Goal: Transaction & Acquisition: Complete application form

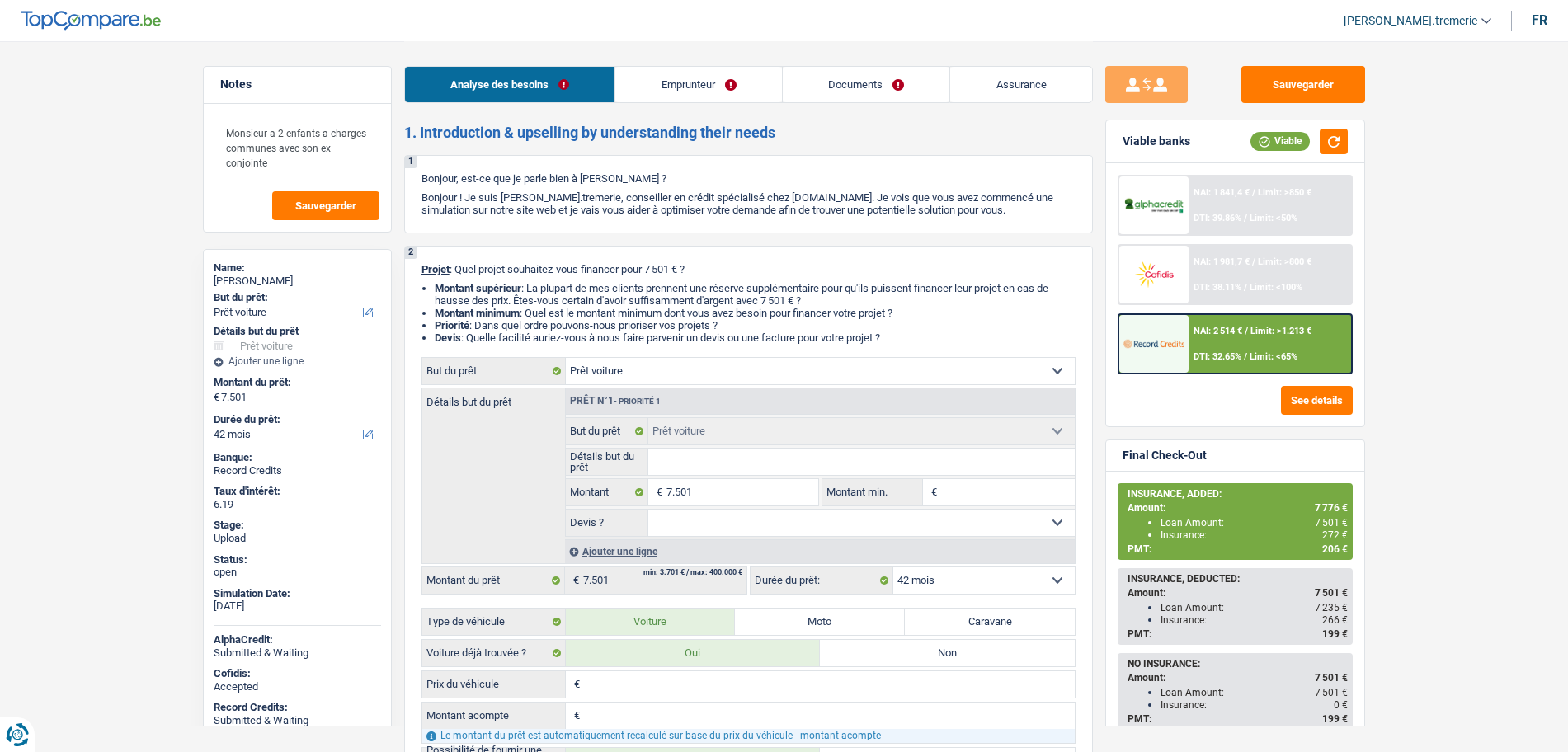
select select "car"
select select "42"
select select "car"
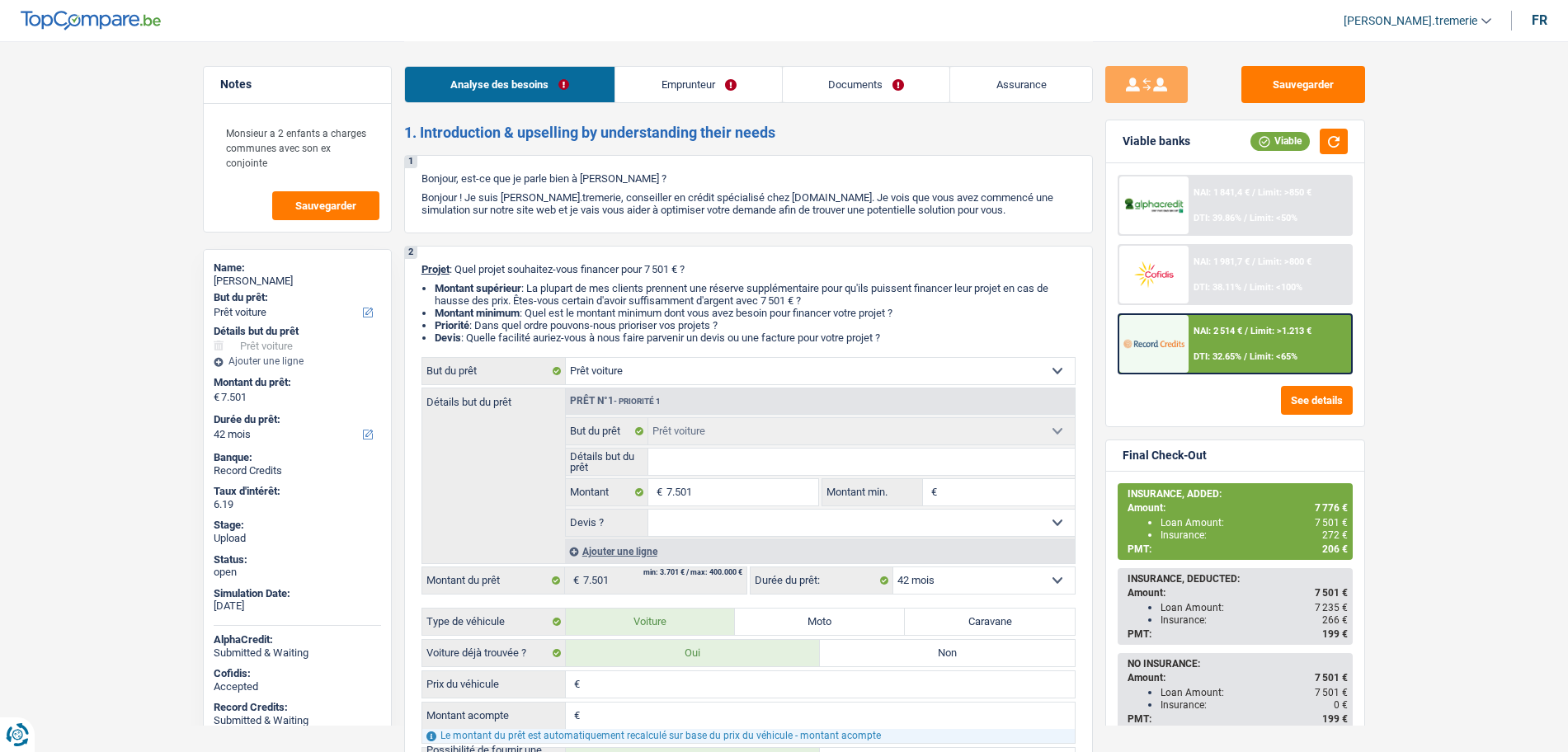
select select "42"
select select "privateEmployee"
select select "netSalary"
select select "mealVouchers"
select select "familyAllowances"
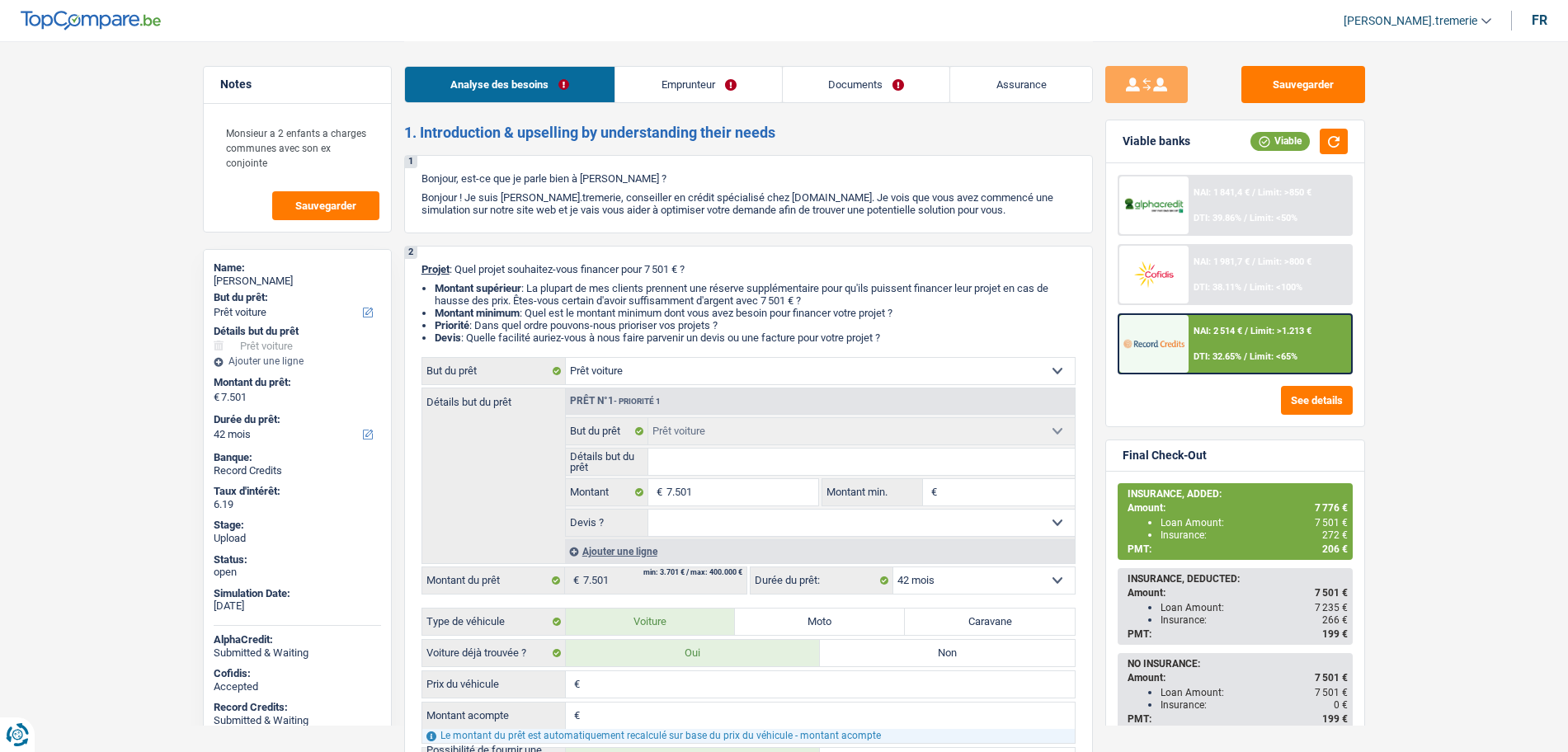
select select "rents"
select select "cardOrCredit"
select select "car"
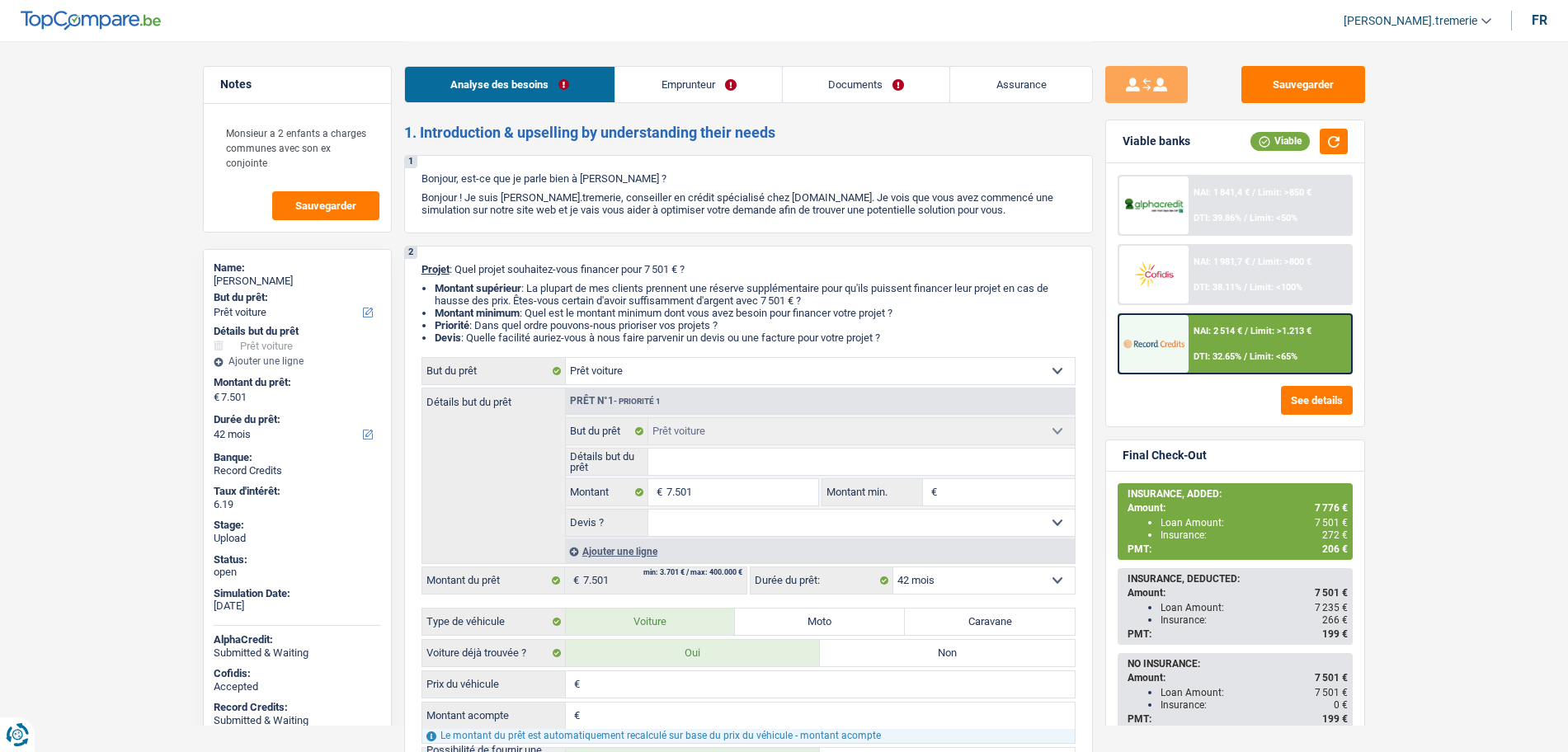
select select "car"
select select "42"
click at [1209, 354] on span "DTI: 32.65%" at bounding box center [1217, 356] width 48 height 11
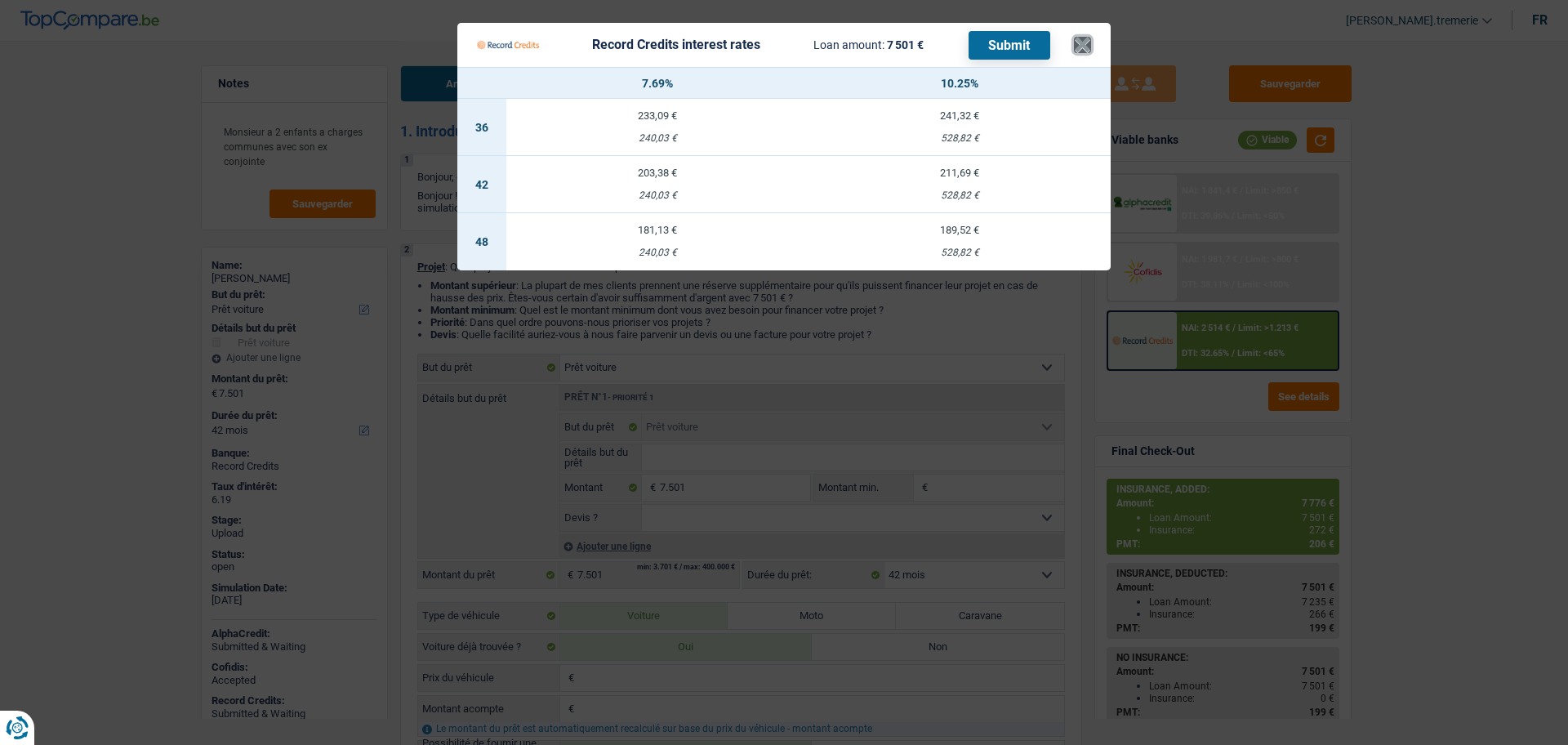
click at [1083, 47] on button "×" at bounding box center [1082, 45] width 17 height 17
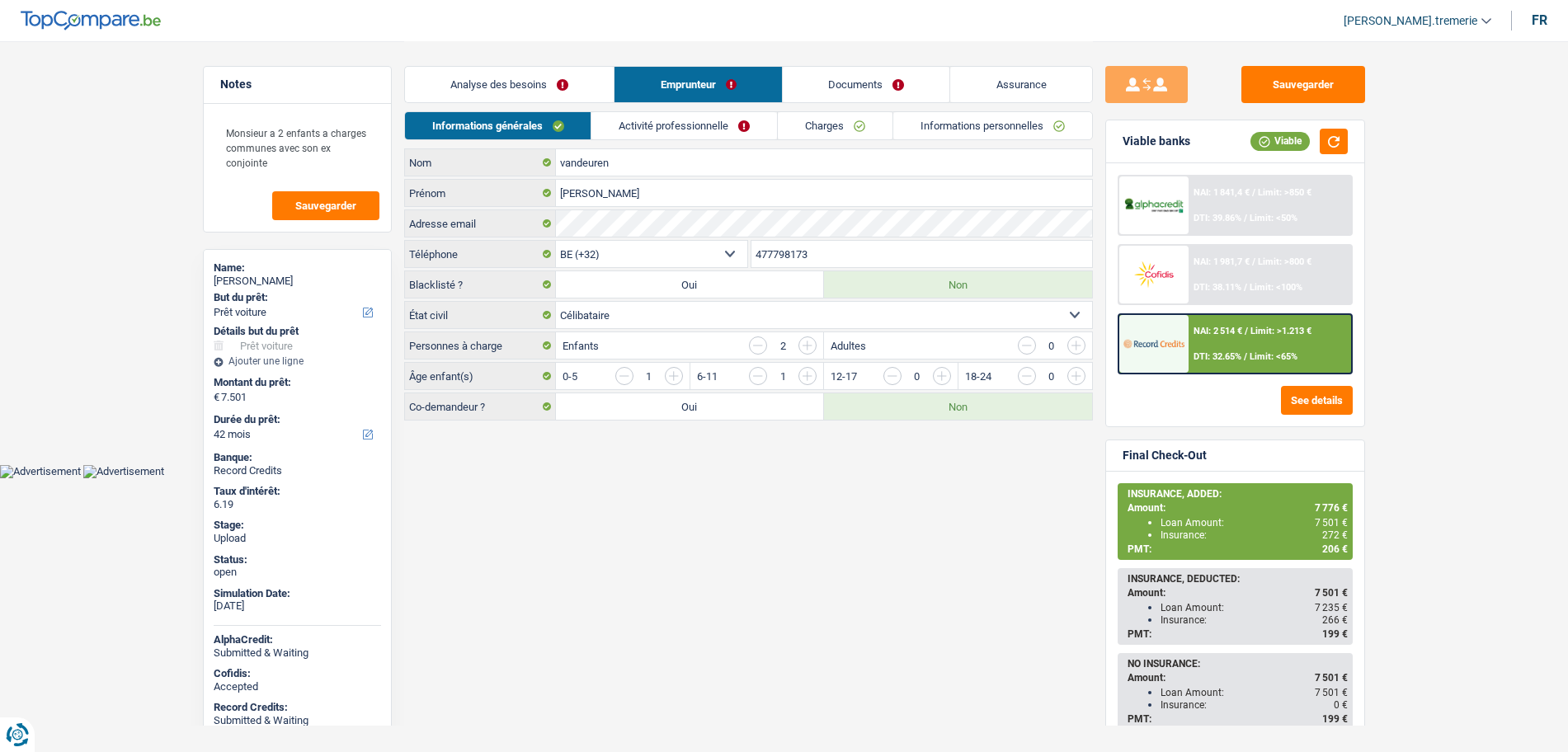
select select "car"
select select "42"
select select "32"
select select "single"
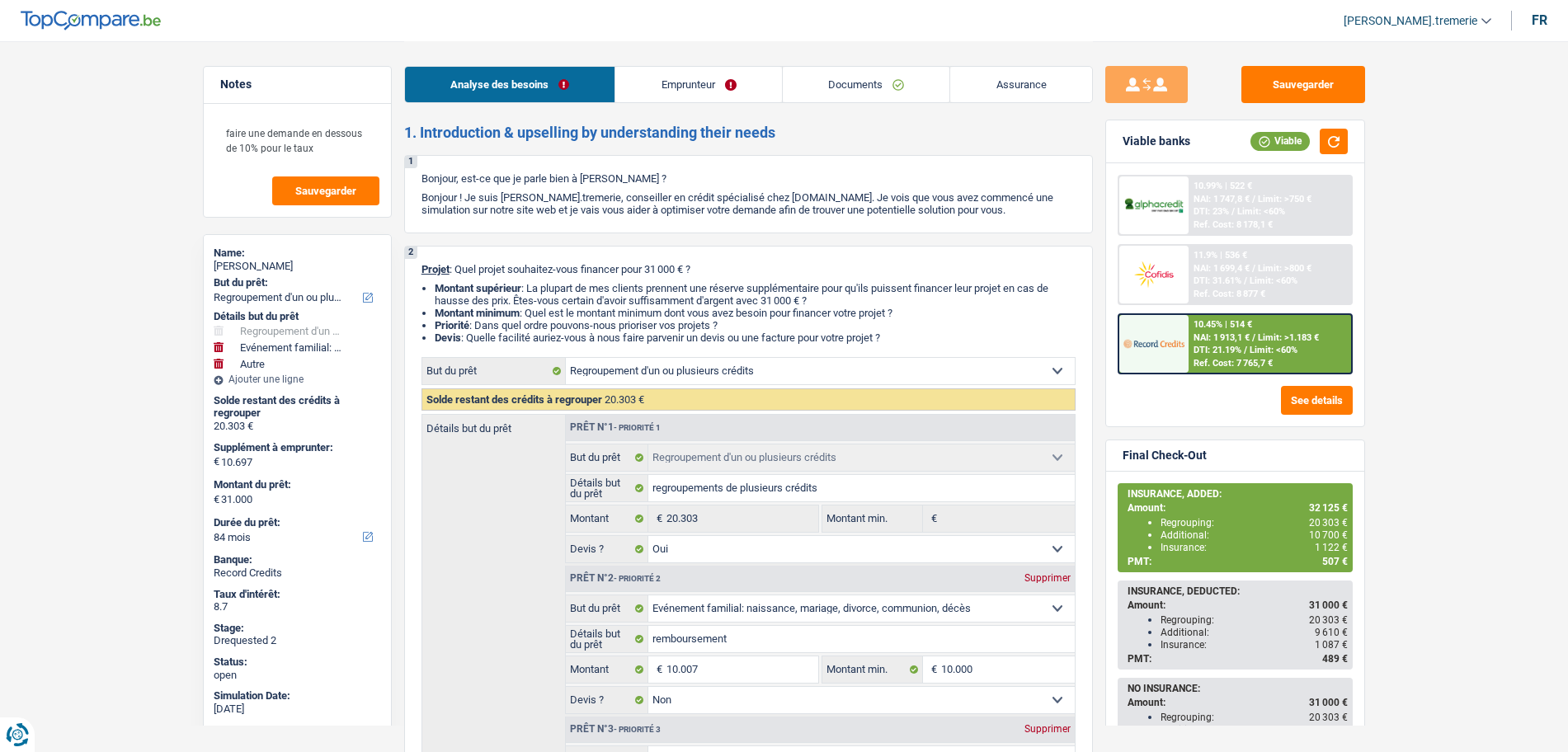
select select "refinancing"
select select "familyEvent"
select select "other"
select select "84"
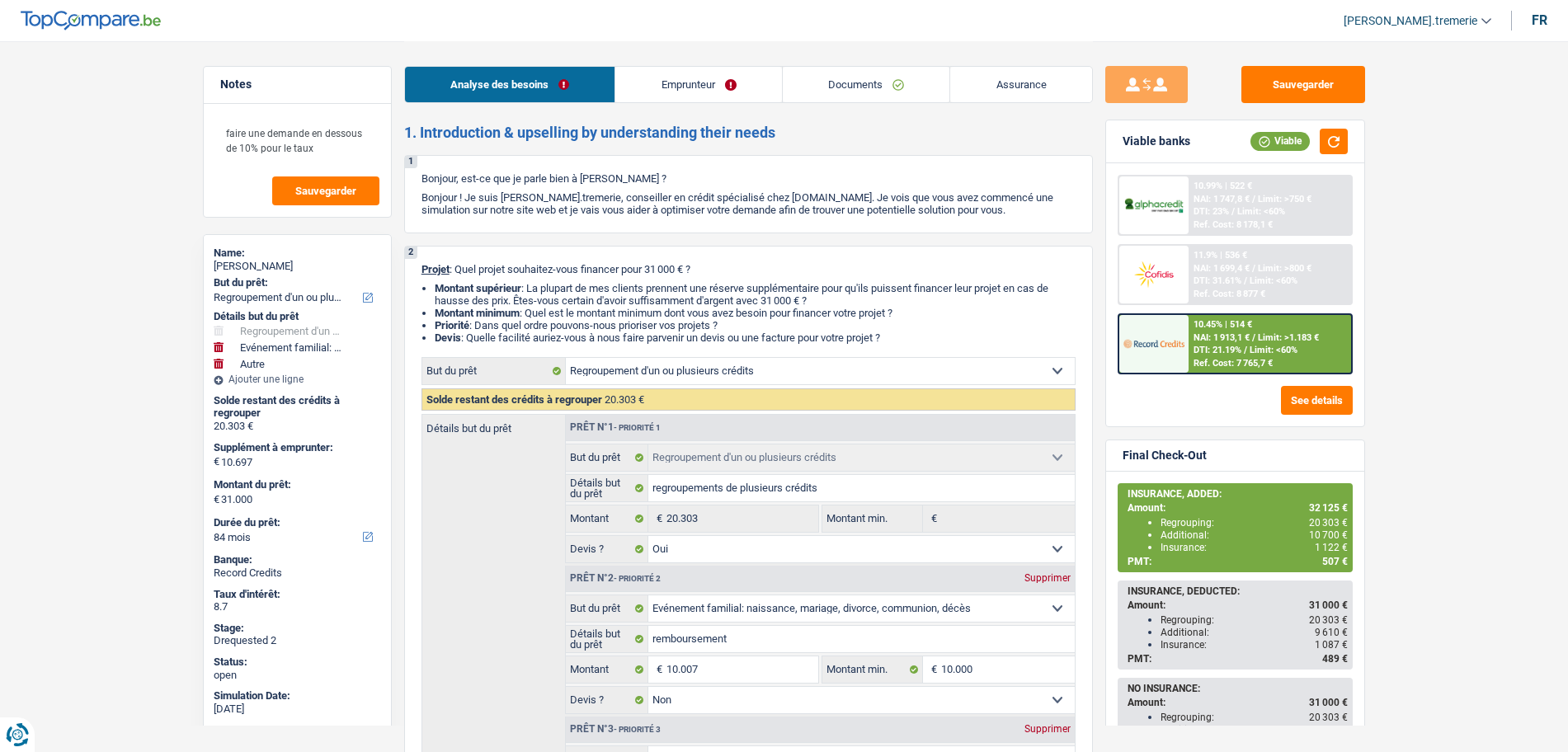
select select "refinancing"
select select "yes"
select select "familyEvent"
select select "false"
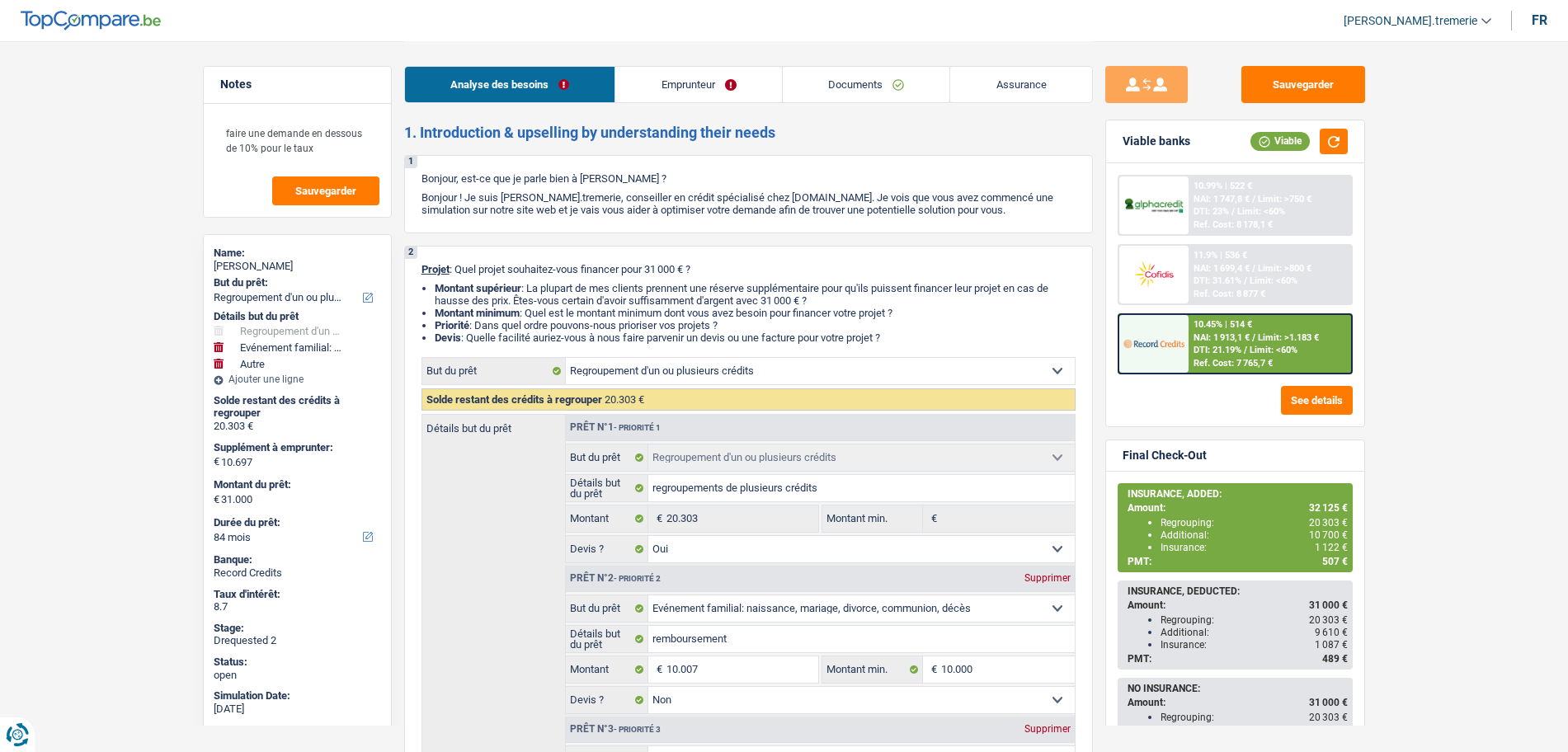
select select "other"
select select "84"
select select "worker"
select select "familyAllowances"
select select "mealVouchers"
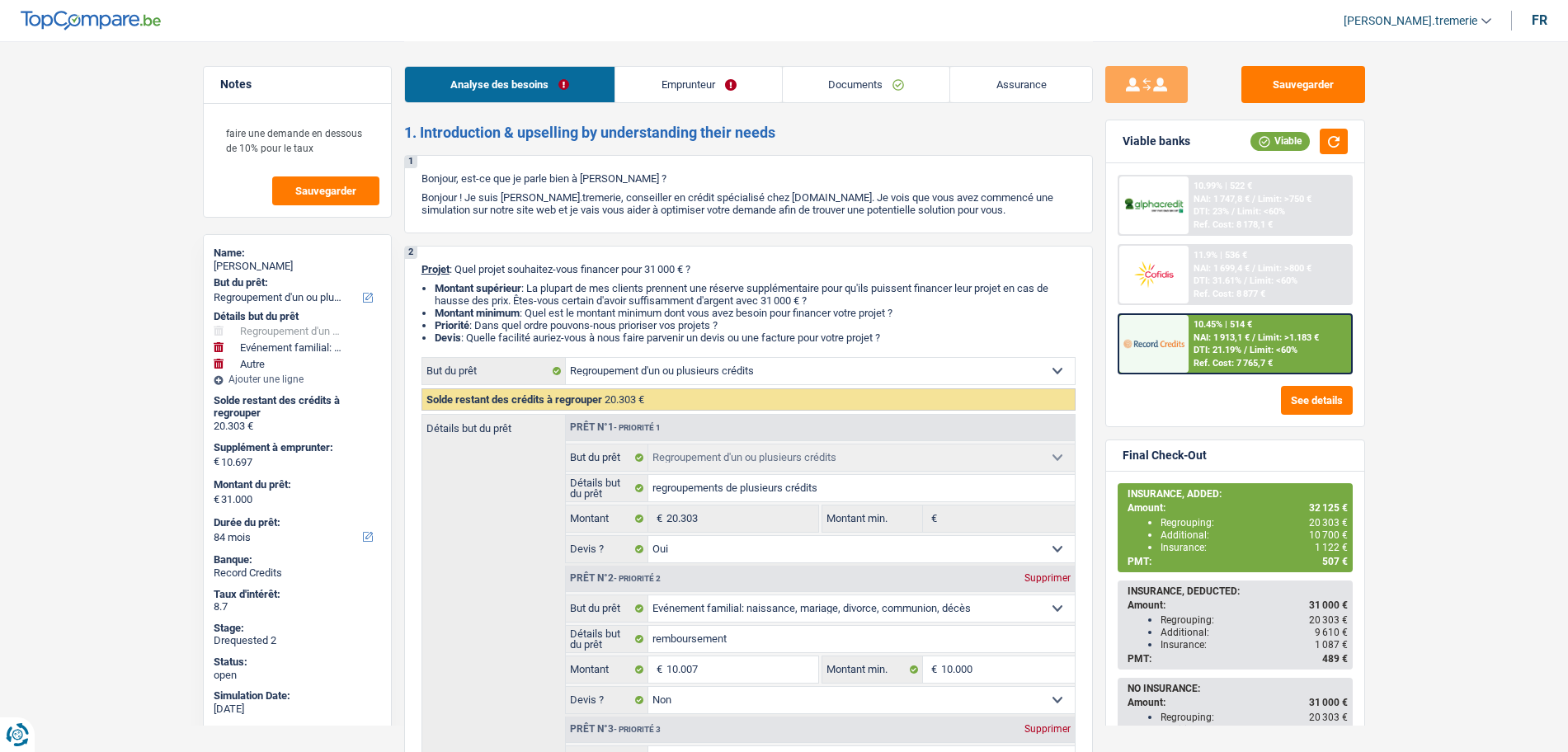
select select "netSalary"
select select "liveWithParents"
select select "creditConsolidation"
select select "84"
select select "personalLoan"
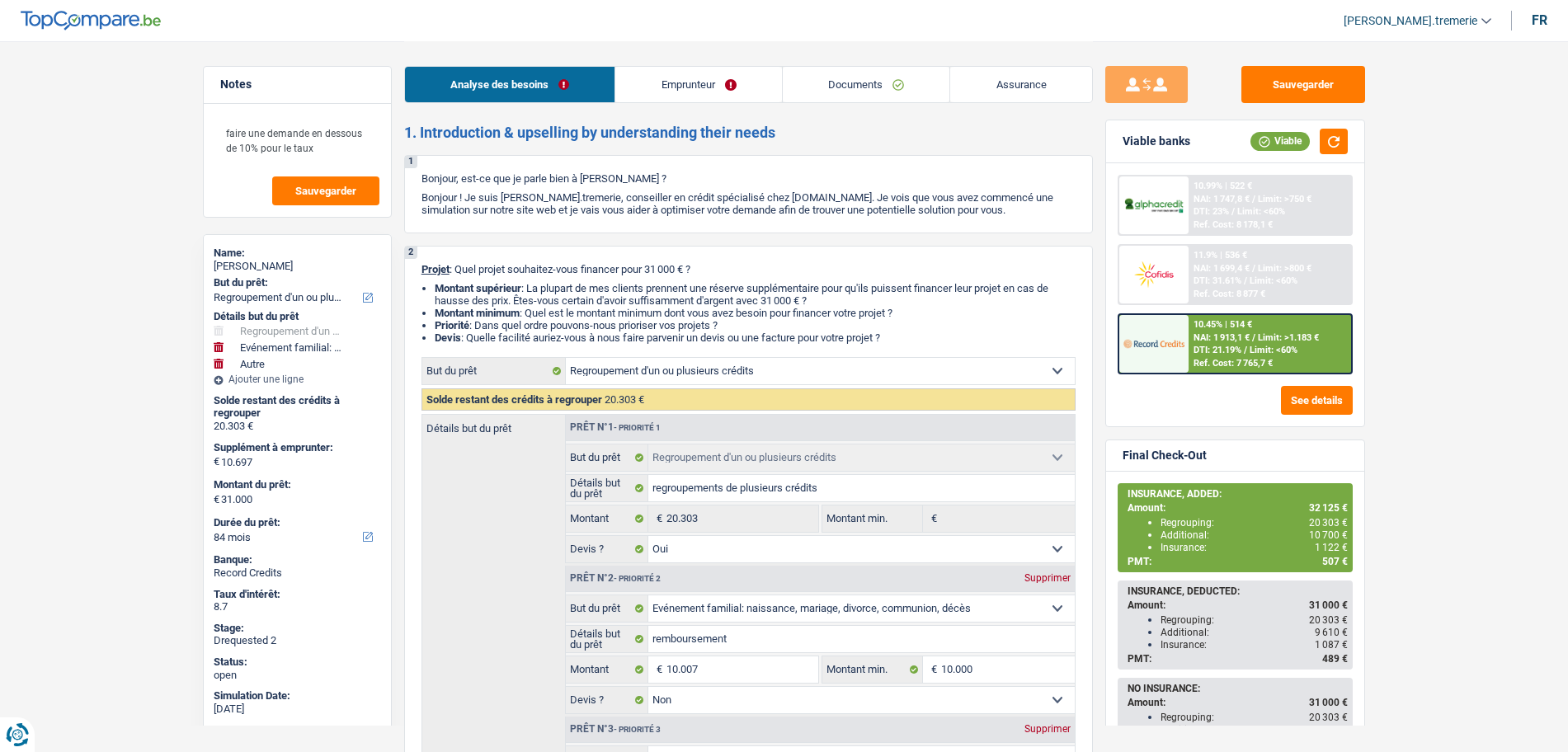
select select "carRestore"
select select "42"
select select "cardOrCredit"
select select "refinancing"
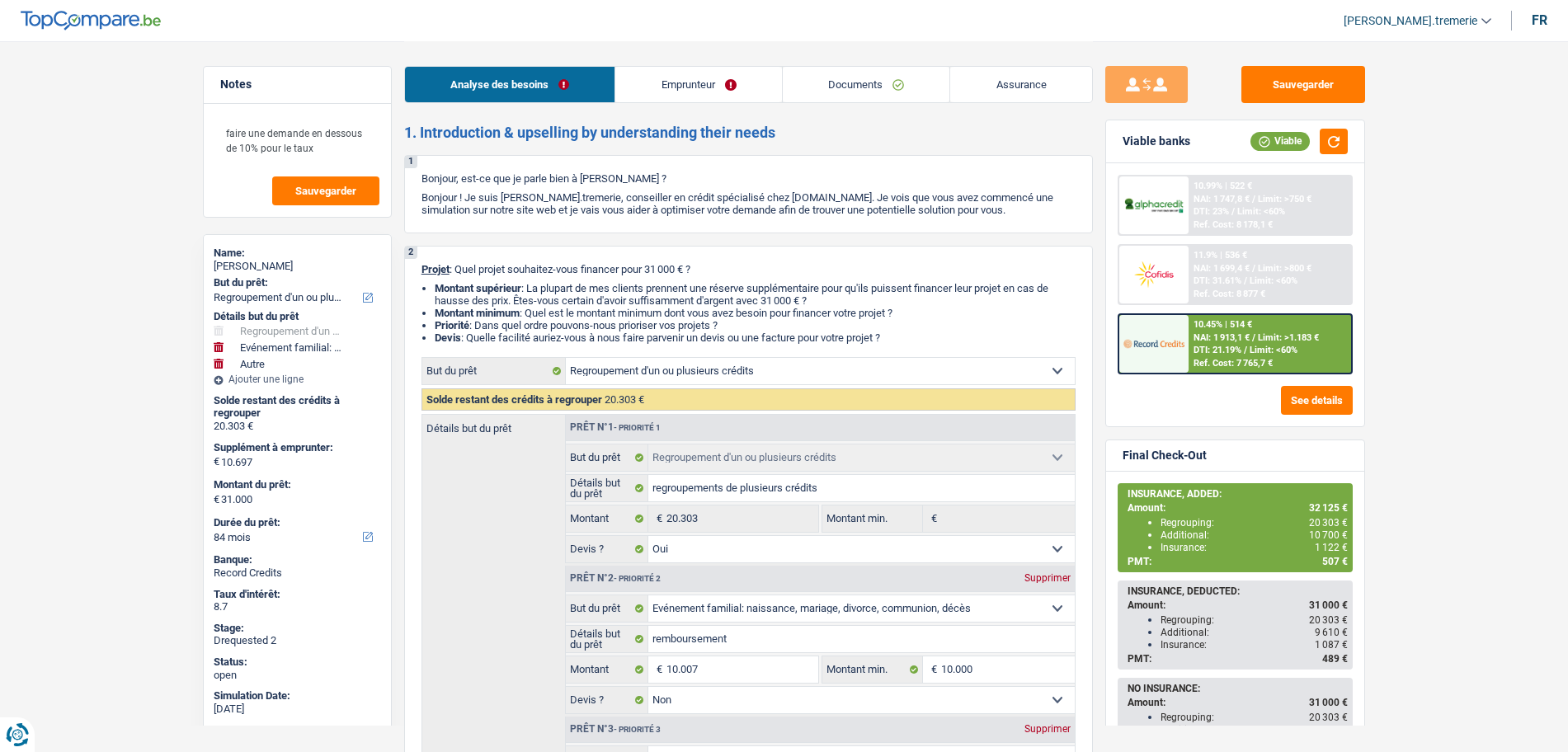
select select "yes"
select select "familyEvent"
select select "false"
select select "other"
select select "84"
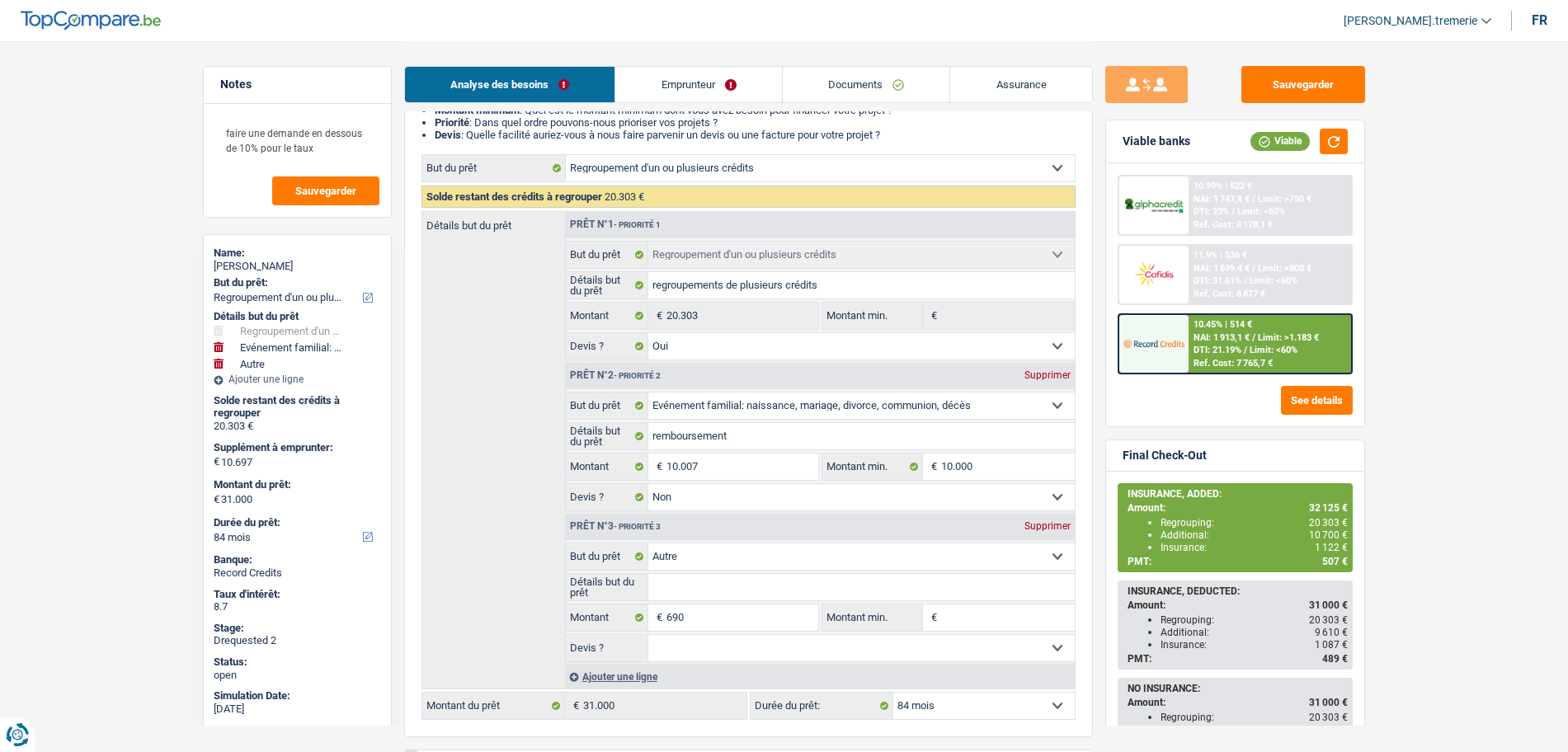
scroll to position [208, 0]
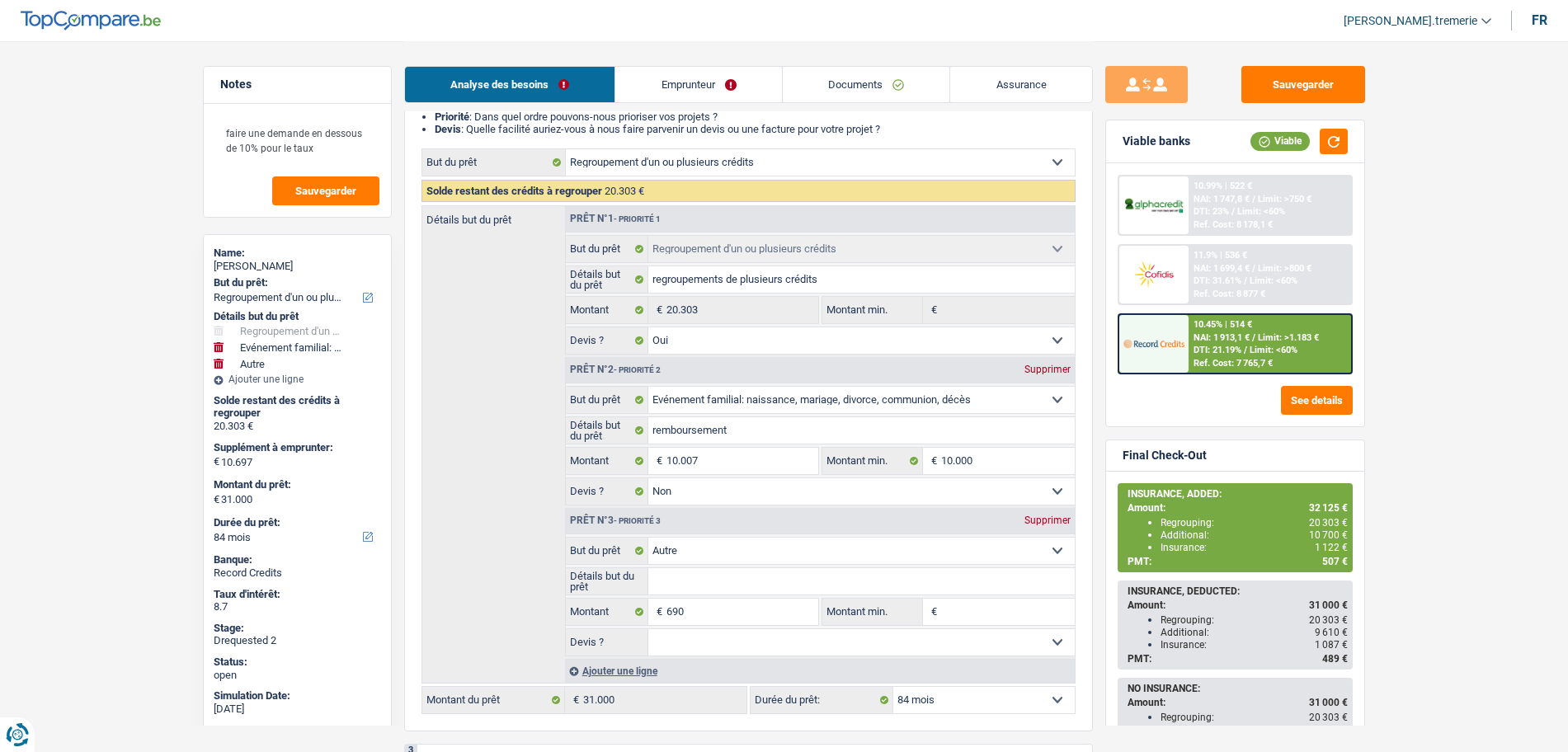
click at [1253, 355] on span "Limit: <60%" at bounding box center [1273, 350] width 48 height 11
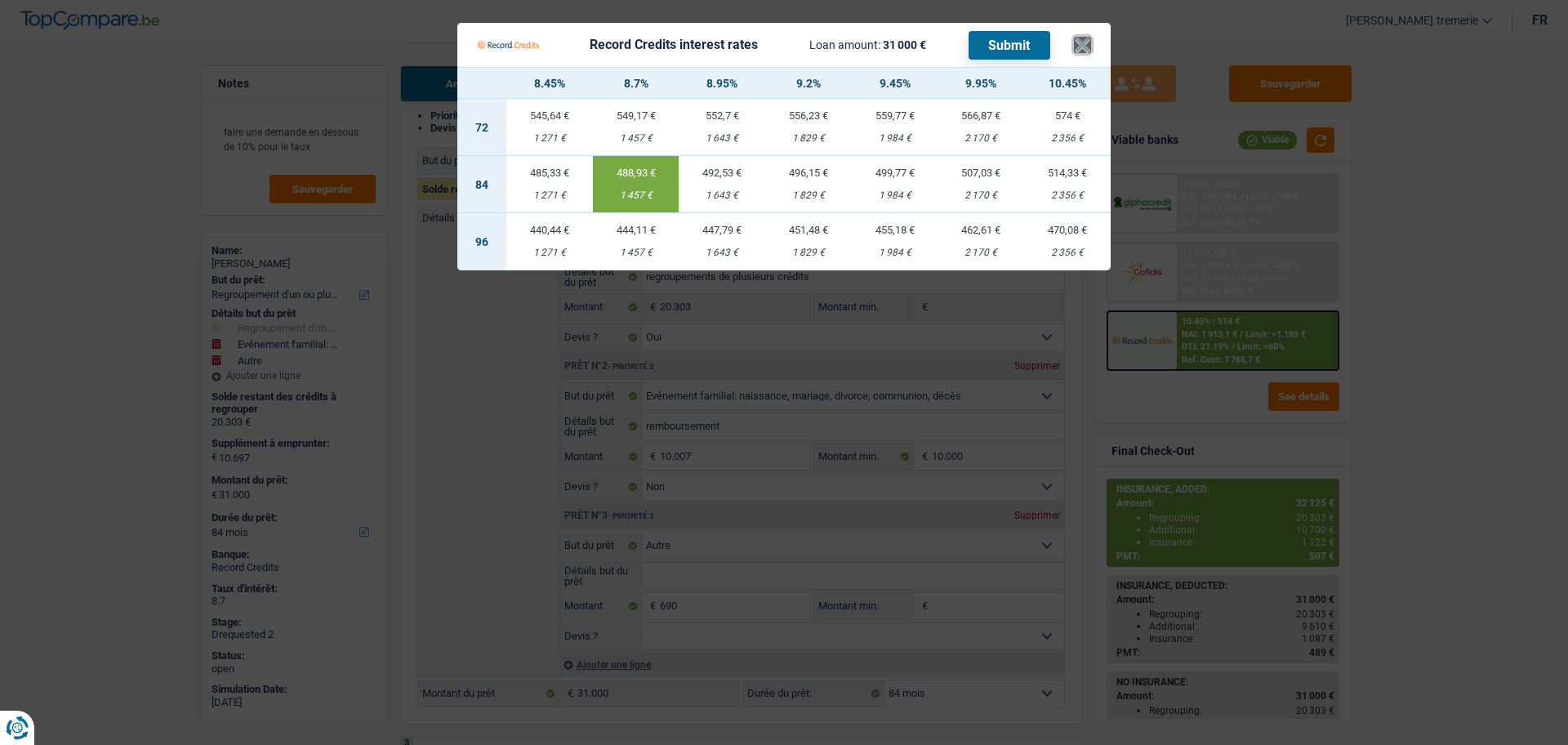
click at [1080, 38] on button "×" at bounding box center [1082, 45] width 17 height 17
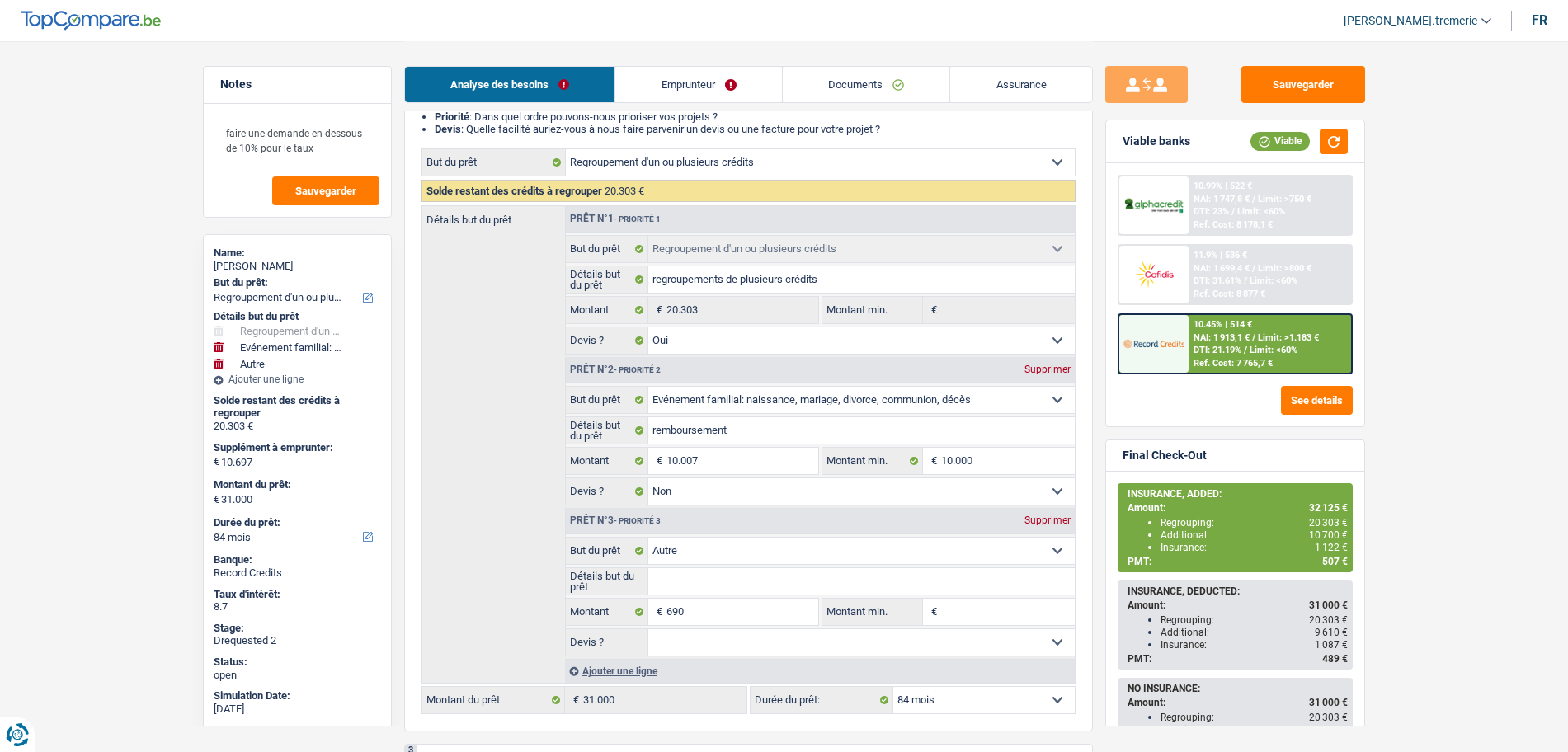
click at [751, 74] on link "Emprunteur" at bounding box center [698, 84] width 167 height 35
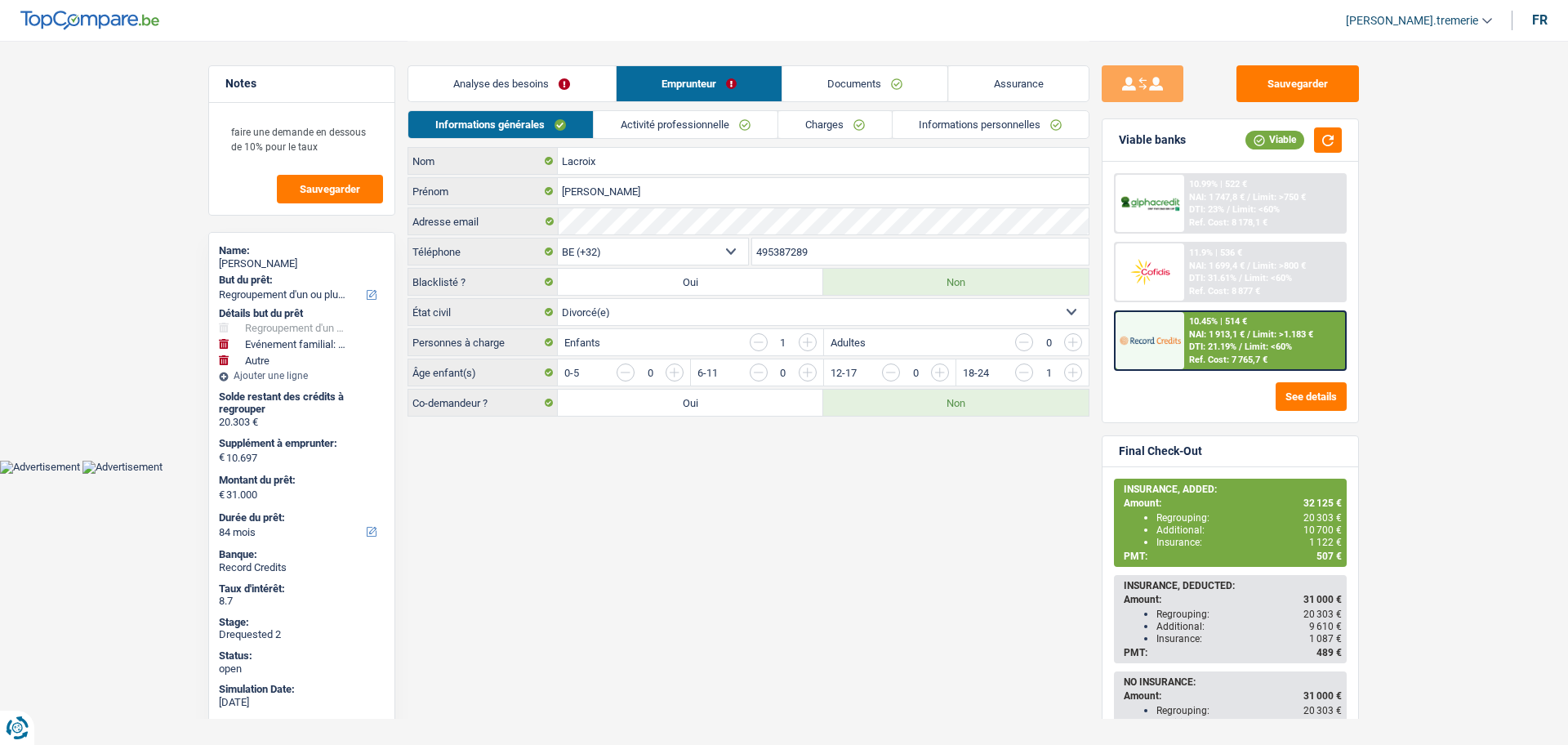
click at [878, 71] on link "Documents" at bounding box center [865, 84] width 166 height 35
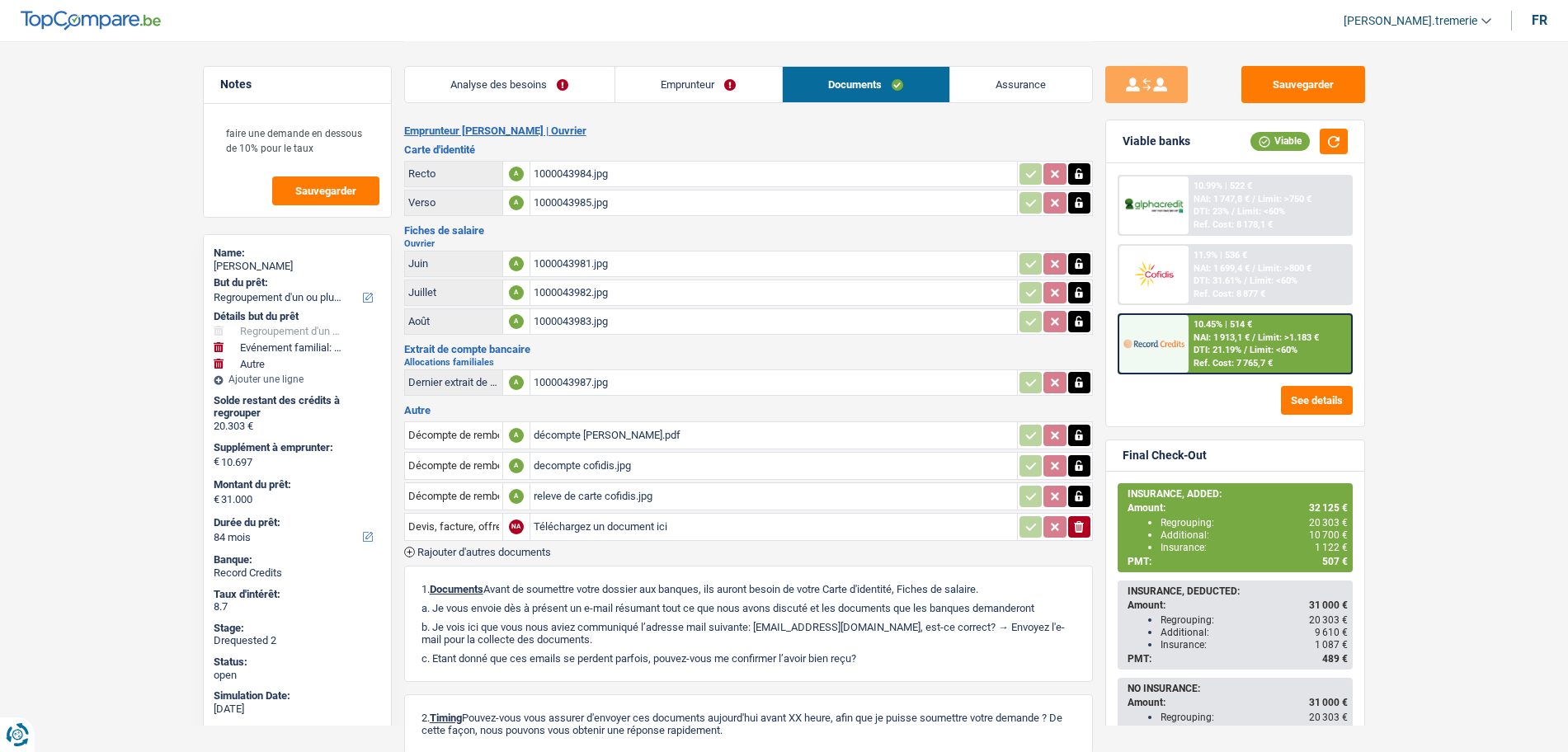
click at [689, 81] on link "Emprunteur" at bounding box center [698, 84] width 167 height 35
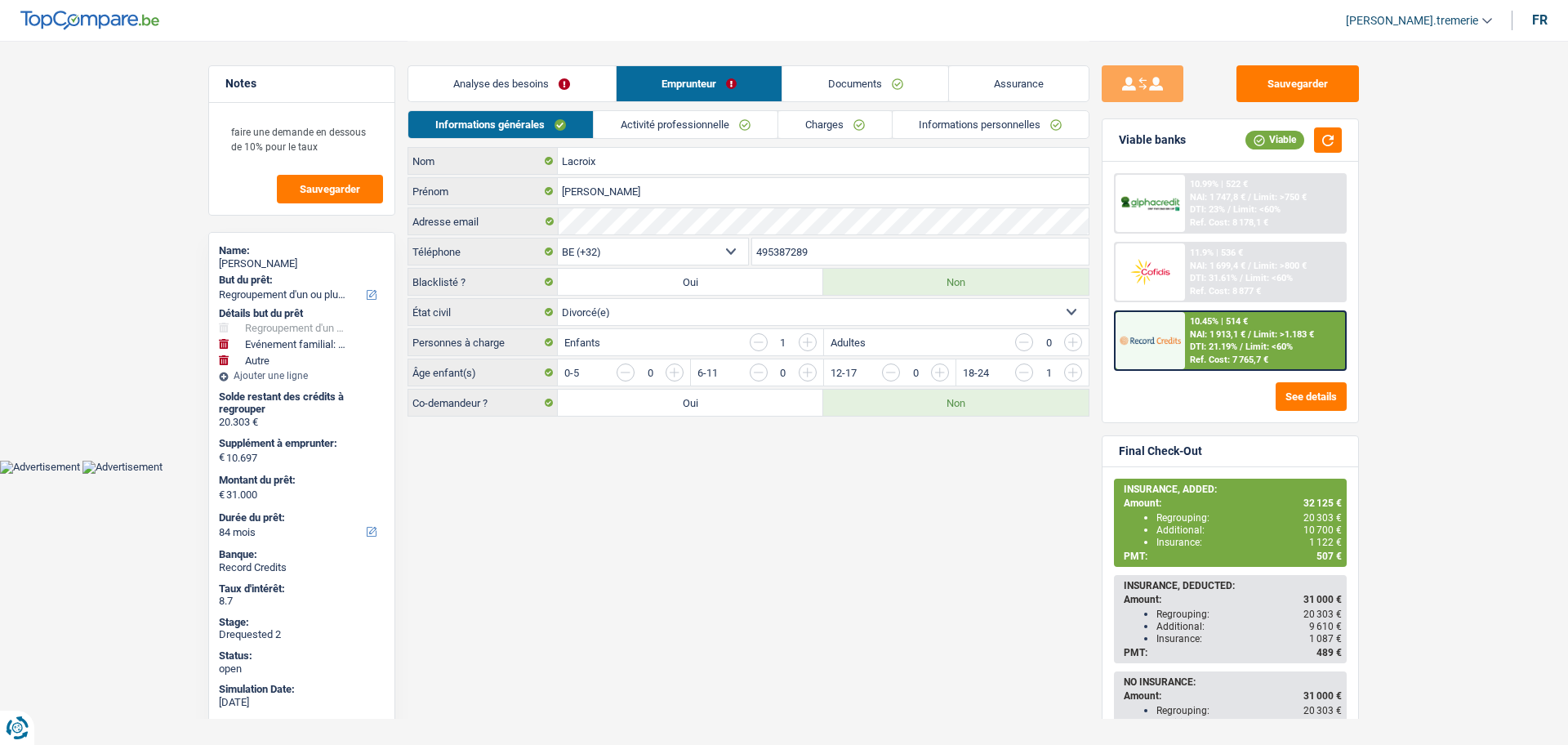
click at [1006, 80] on link "Assurance" at bounding box center [1019, 84] width 141 height 35
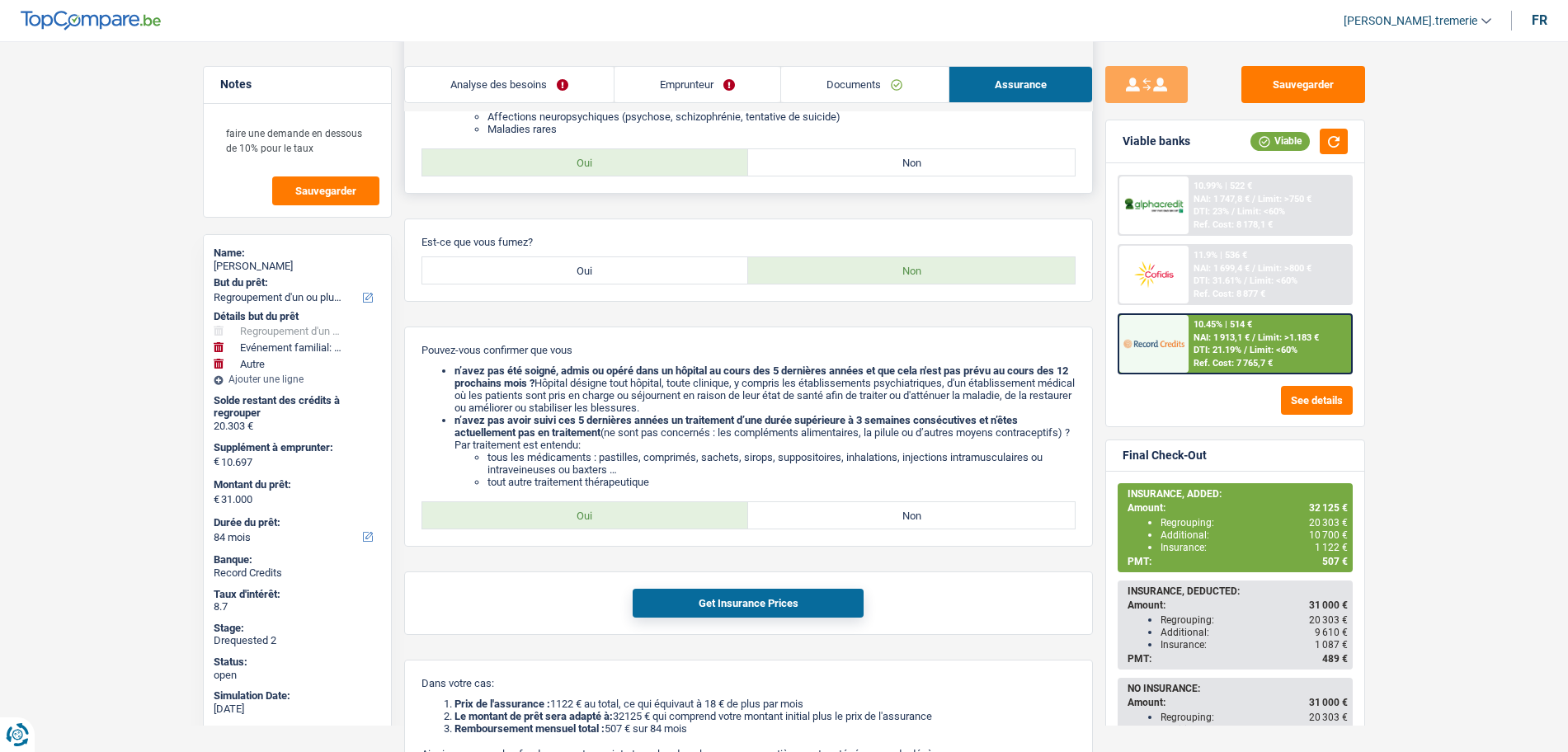
scroll to position [400, 0]
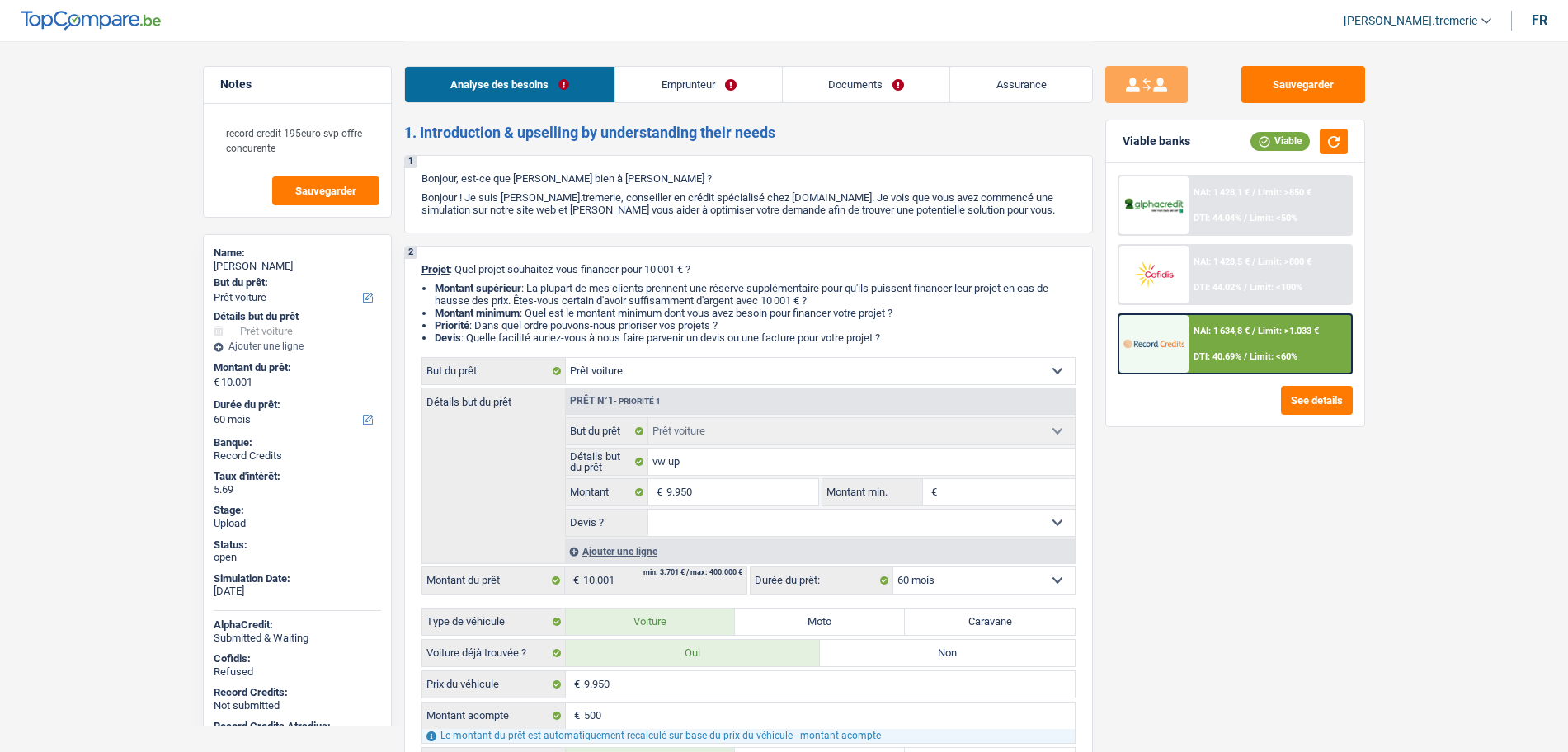
select select "car"
select select "60"
select select "car"
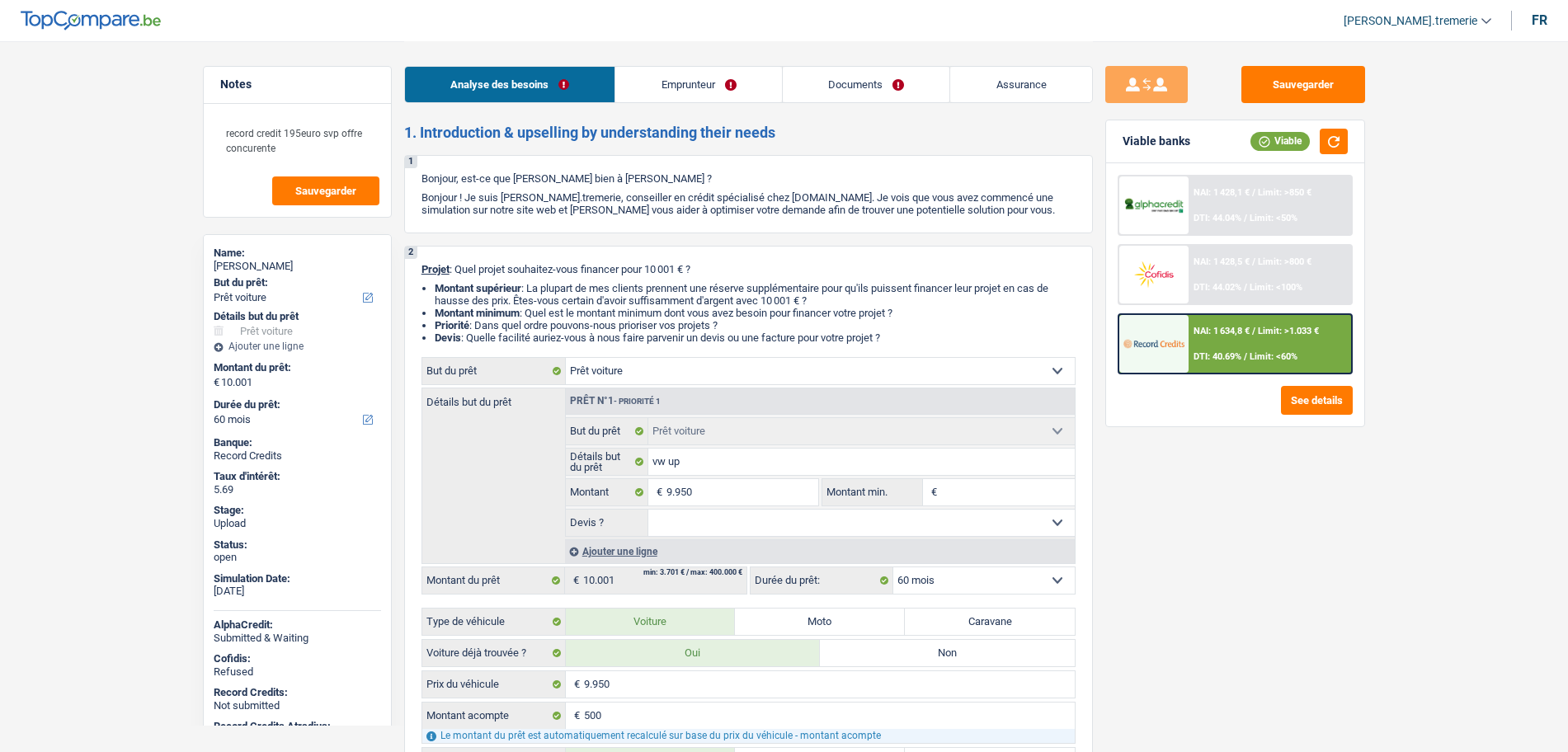
select select "60"
select select "privateEmployee"
select select "netSalary"
select select "mealVouchers"
select select "rents"
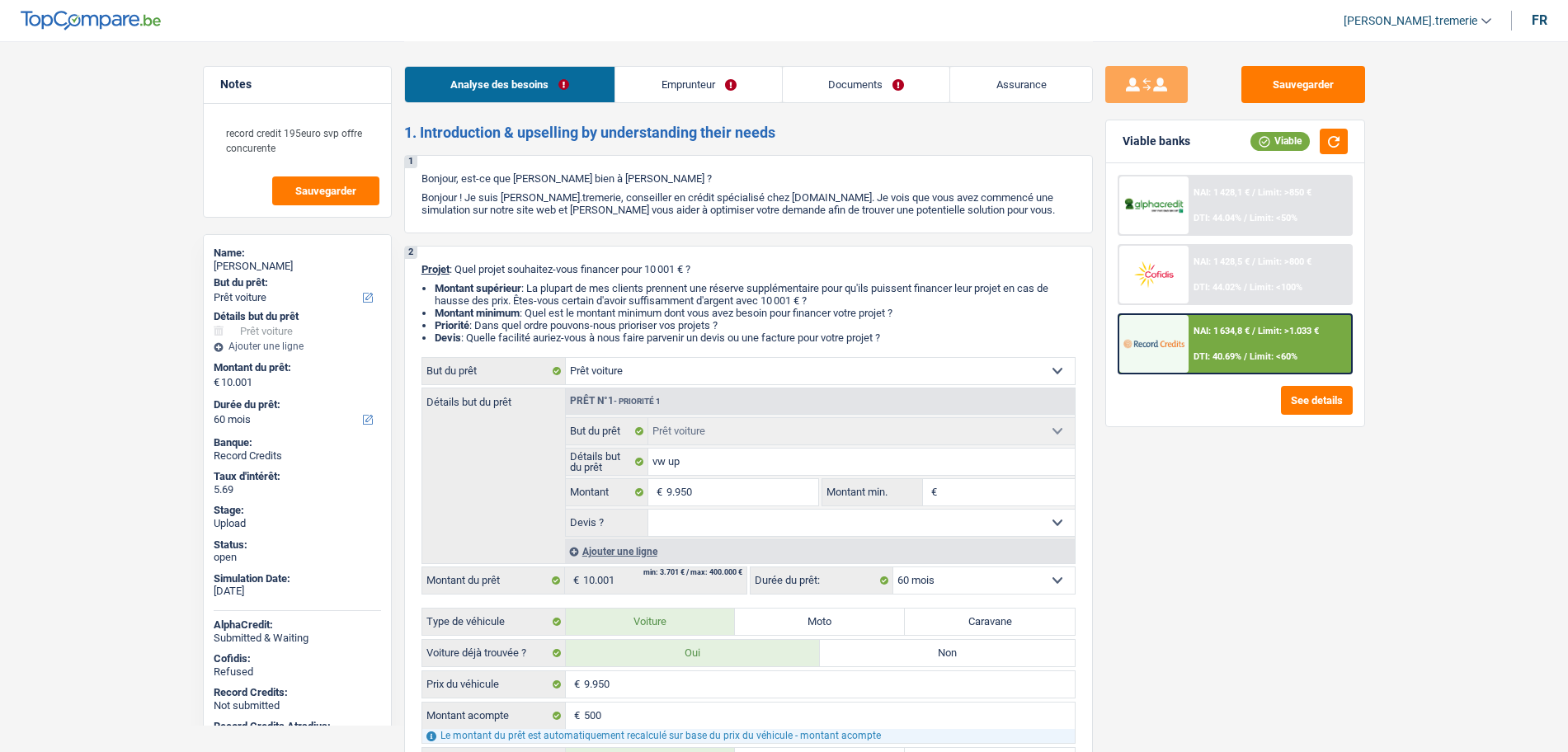
select select "car"
select select "60"
click at [1236, 342] on div "NAI: 1 634,8 € / Limit: >1.033 € DTI: 40.69% / Limit: <60%" at bounding box center [1269, 344] width 162 height 58
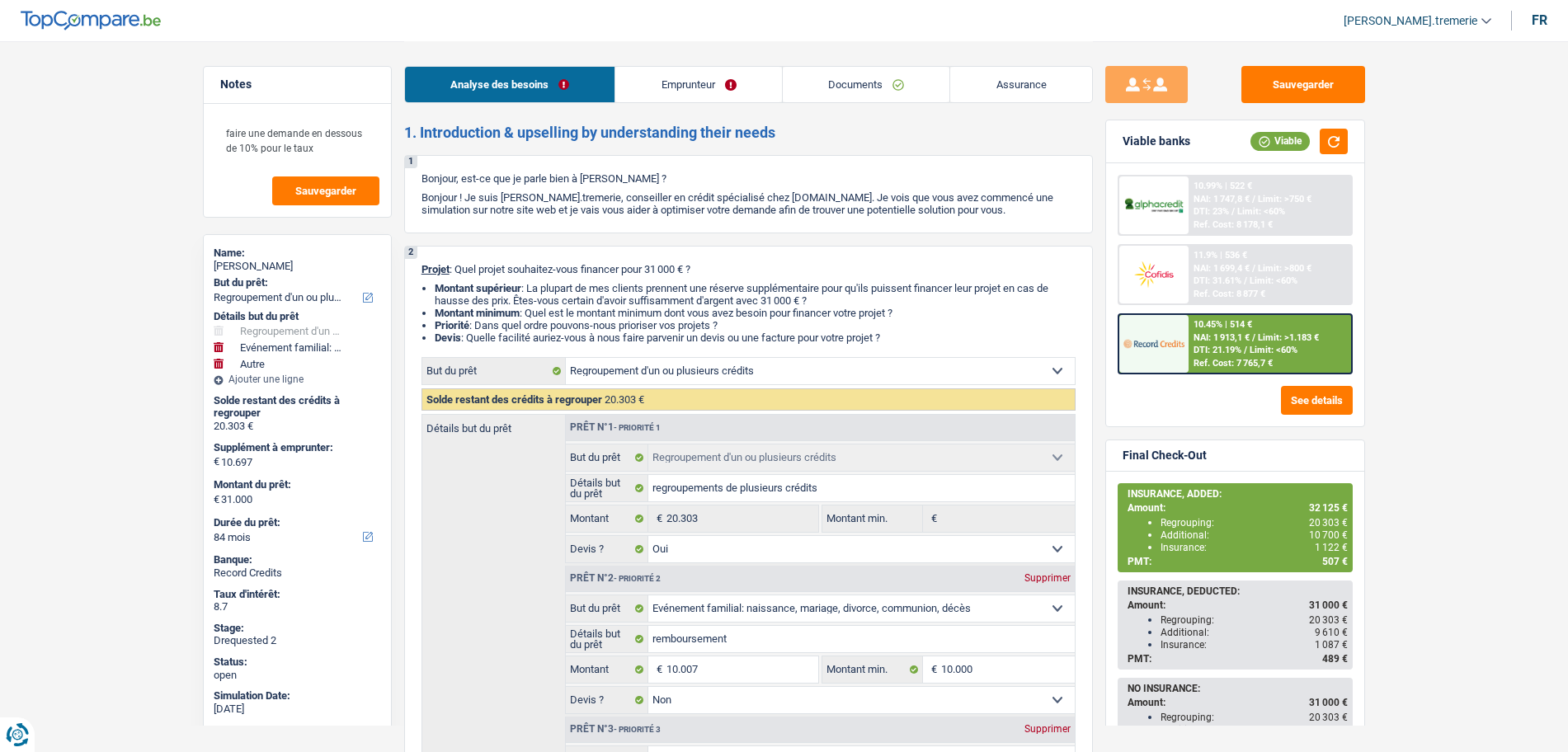
select select "refinancing"
select select "familyEvent"
select select "other"
select select "84"
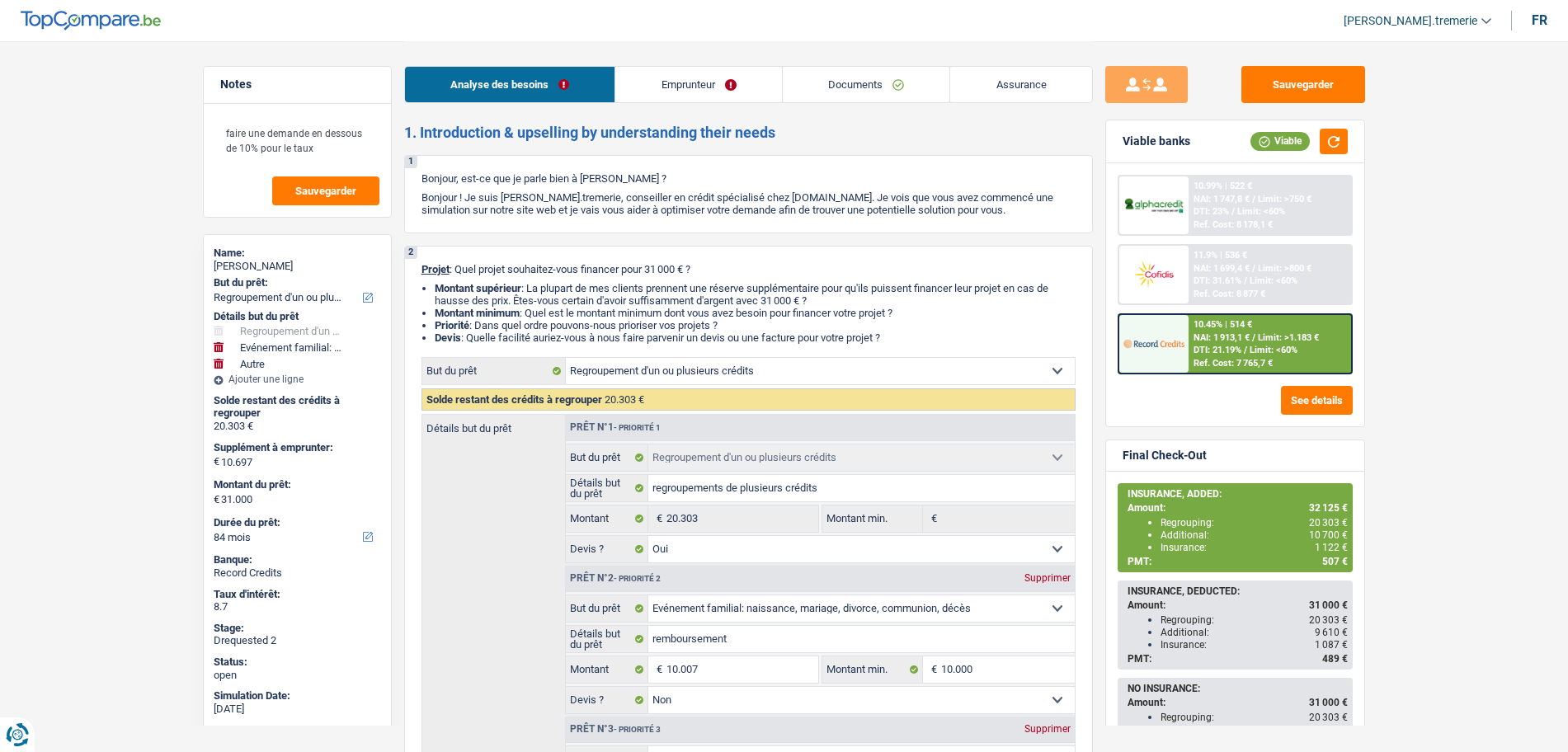
select select "refinancing"
select select "yes"
select select "familyEvent"
select select "false"
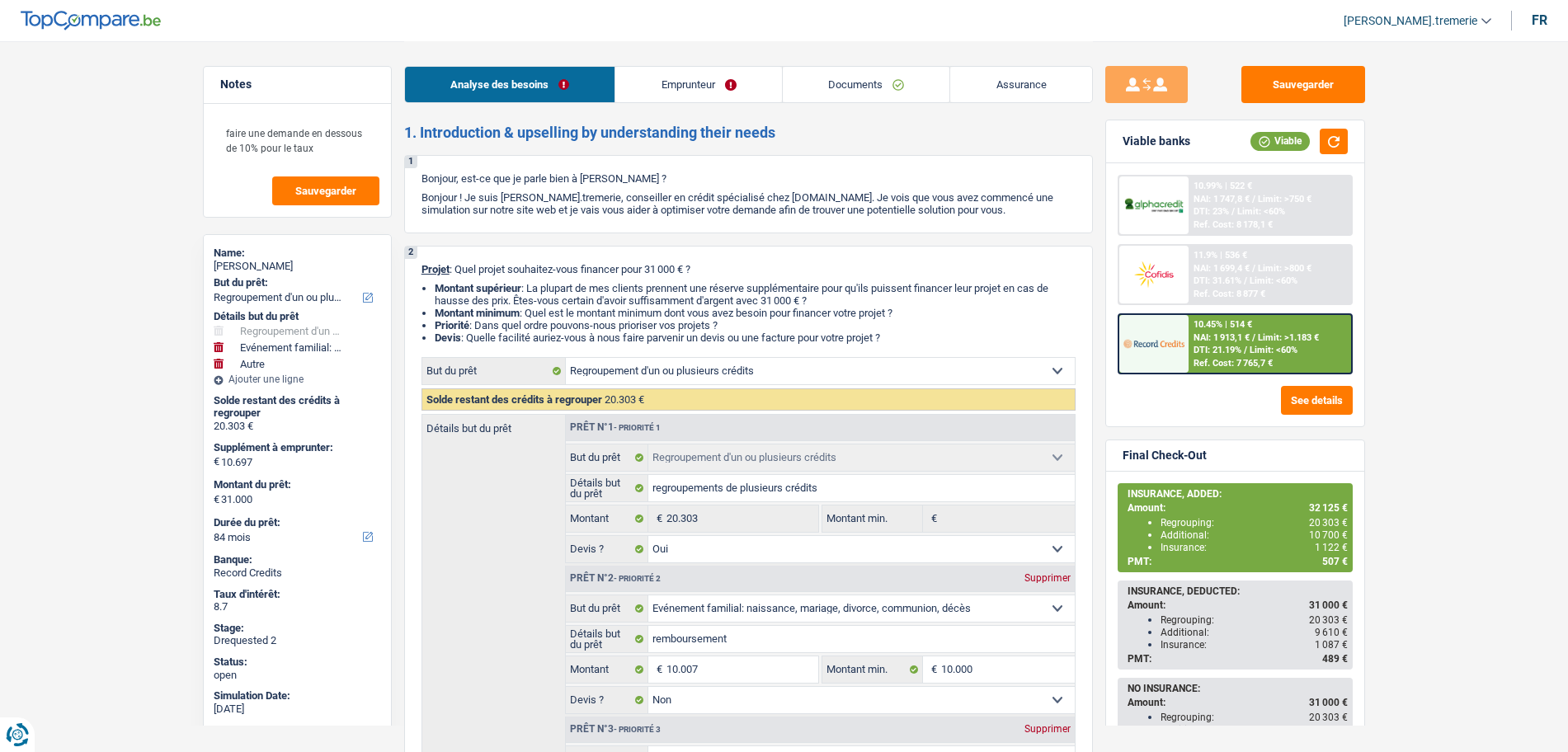
select select "other"
select select "84"
select select "worker"
select select "familyAllowances"
select select "mealVouchers"
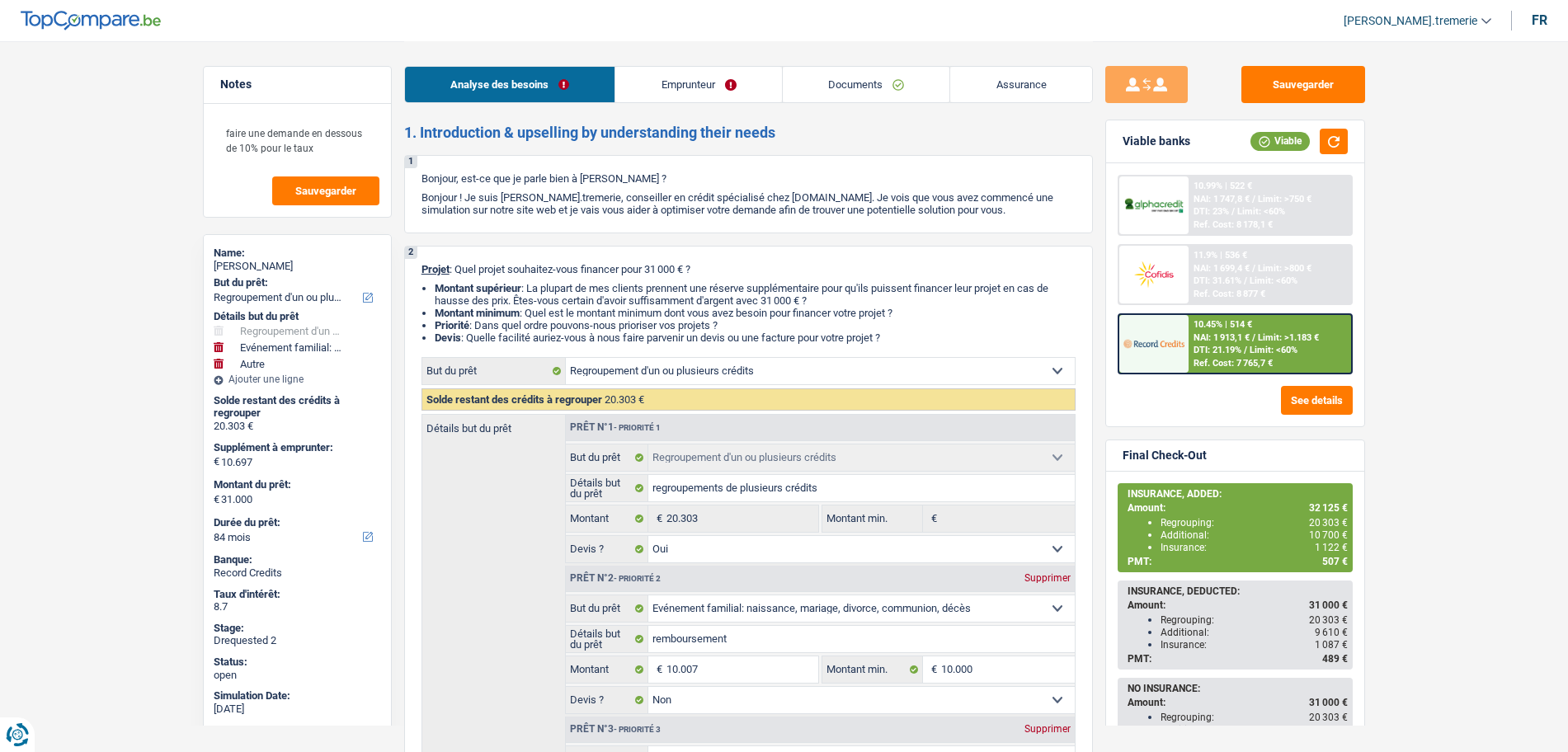
select select "netSalary"
select select "liveWithParents"
select select "creditConsolidation"
select select "84"
select select "personalLoan"
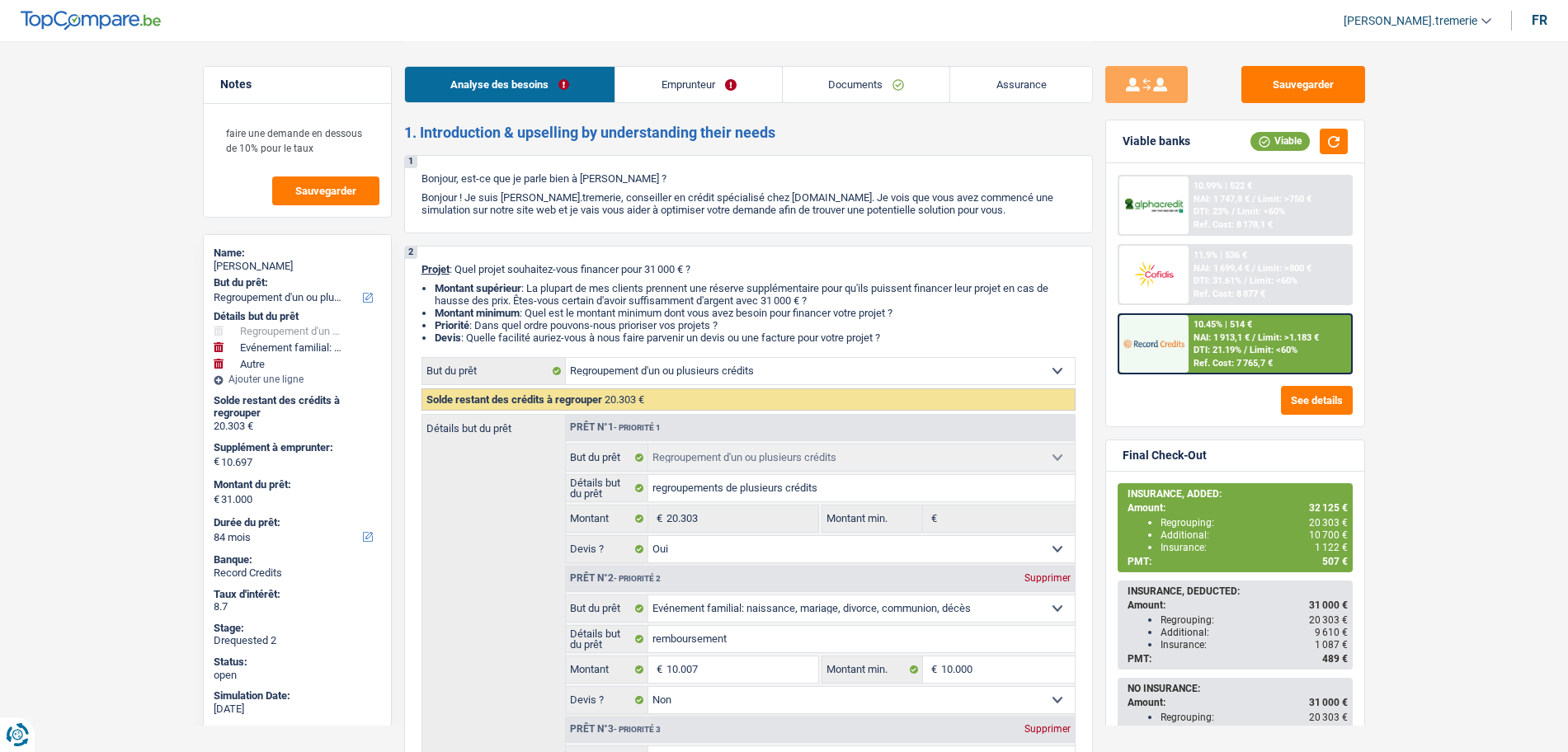
select select "carRestore"
select select "42"
select select "cardOrCredit"
select select "refinancing"
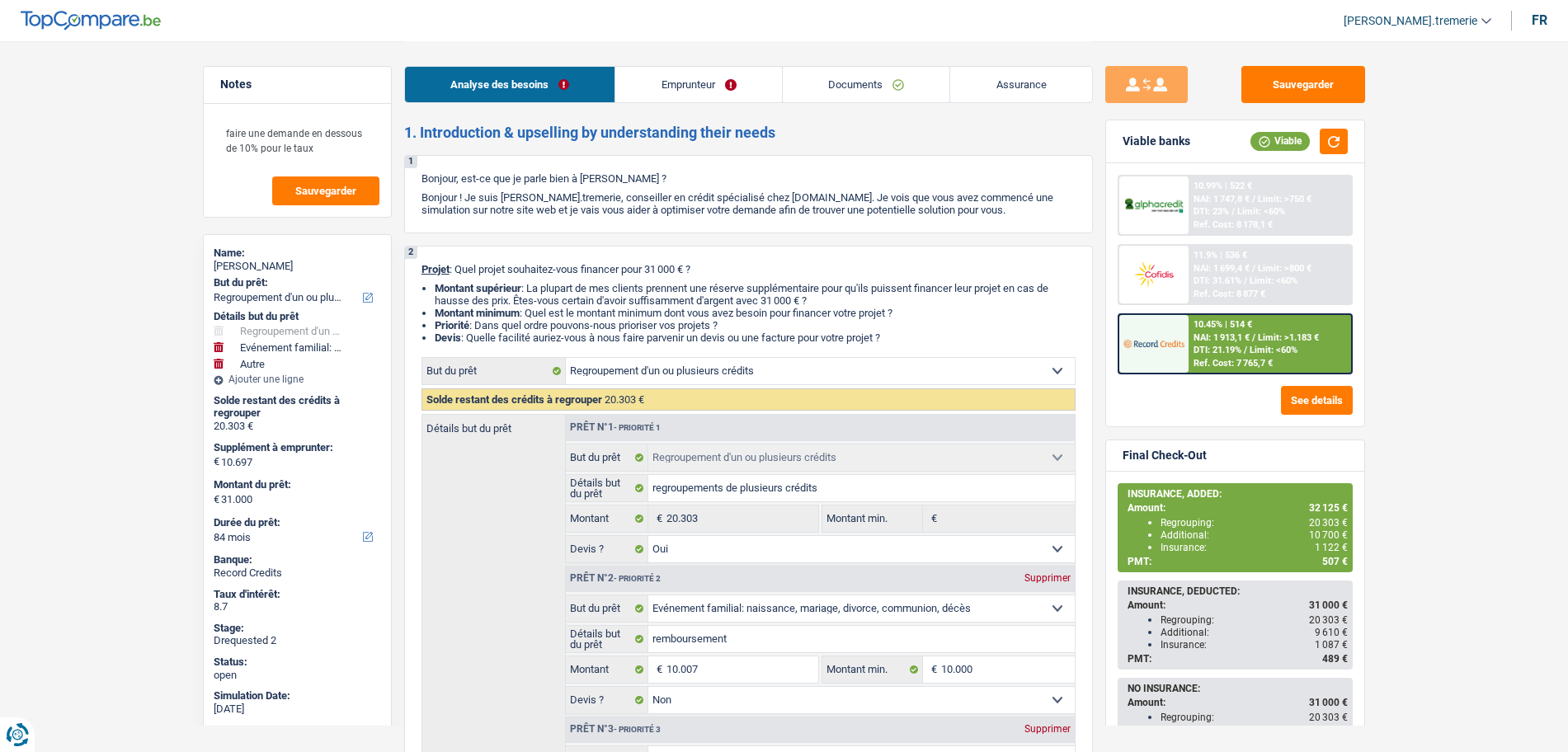
select select "yes"
select select "familyEvent"
select select "false"
select select "other"
select select "84"
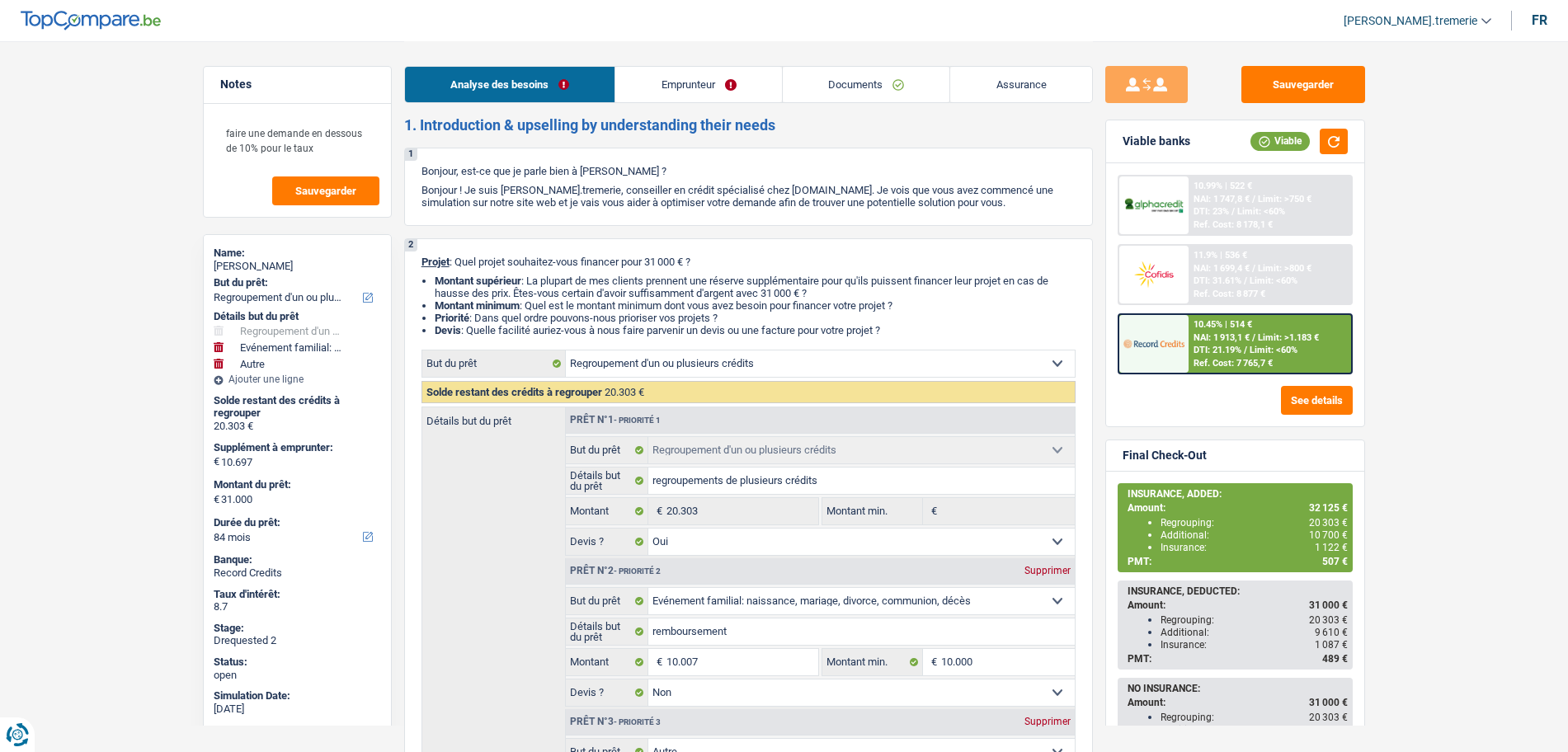
scroll to position [5, 0]
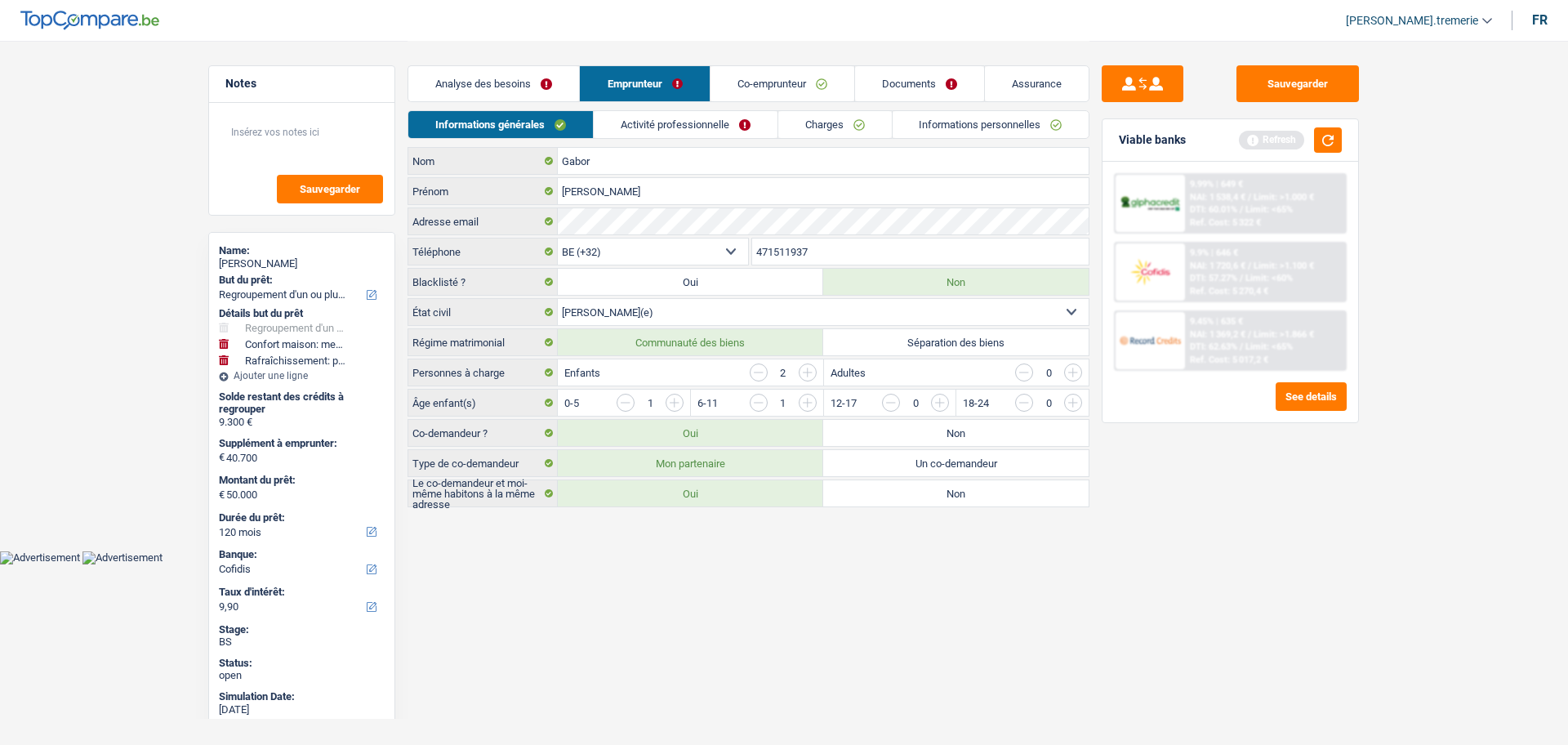
select select "refinancing"
select select "household"
select select "houseOrGarden"
select select "120"
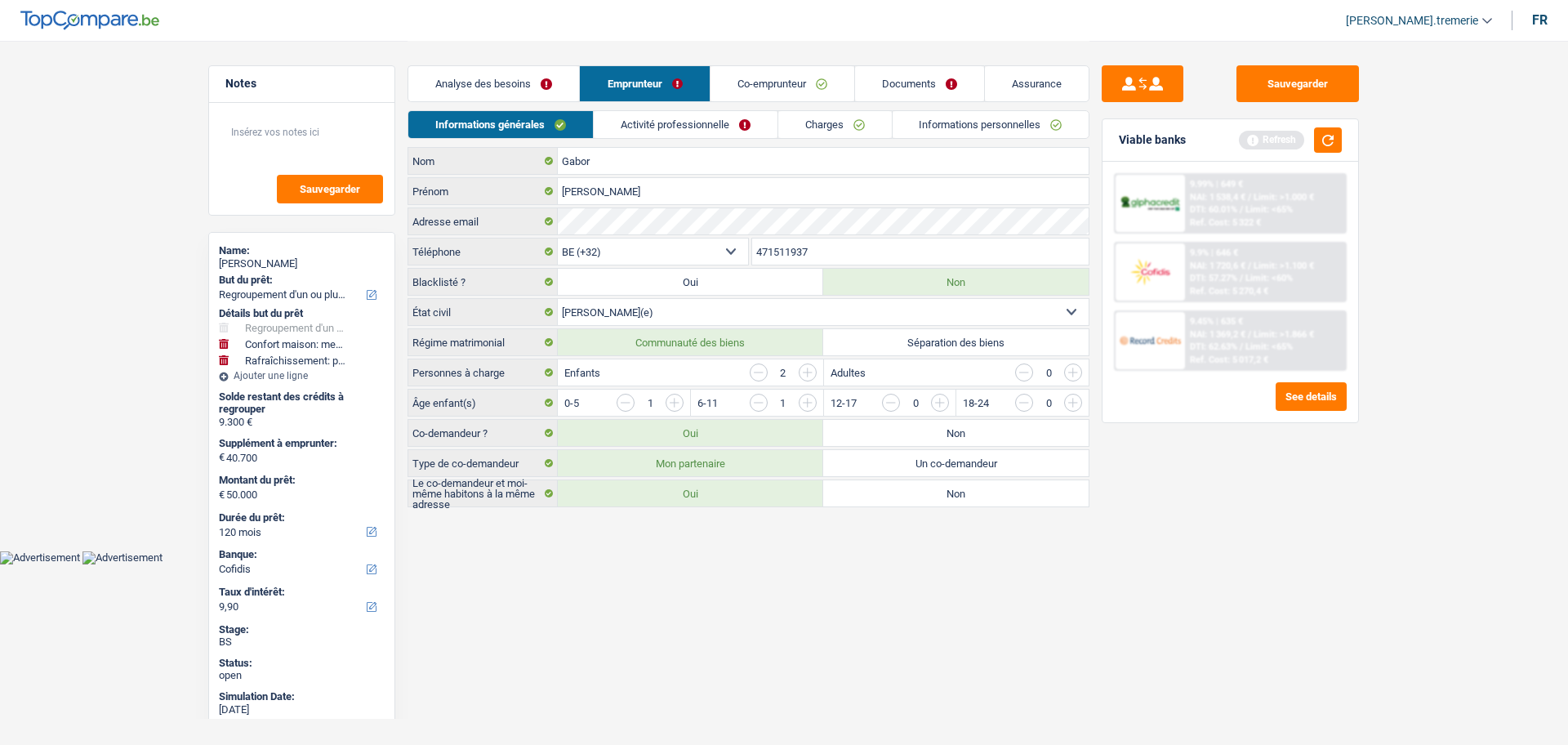
select select "cofidis"
select select "32"
select select "married"
click at [747, 77] on link "Co-emprunteur" at bounding box center [782, 84] width 143 height 35
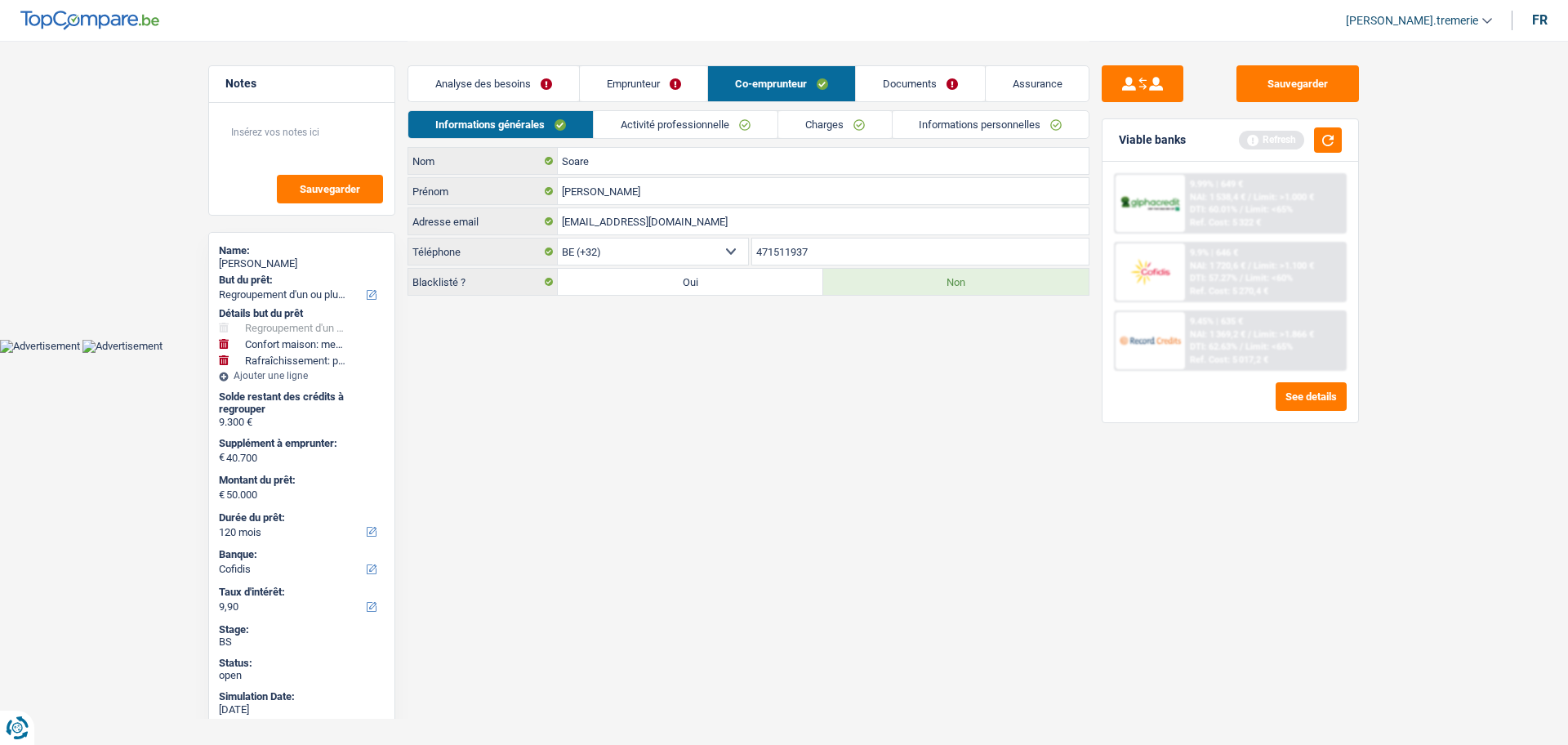
click at [630, 120] on link "Activité professionnelle" at bounding box center [686, 124] width 184 height 27
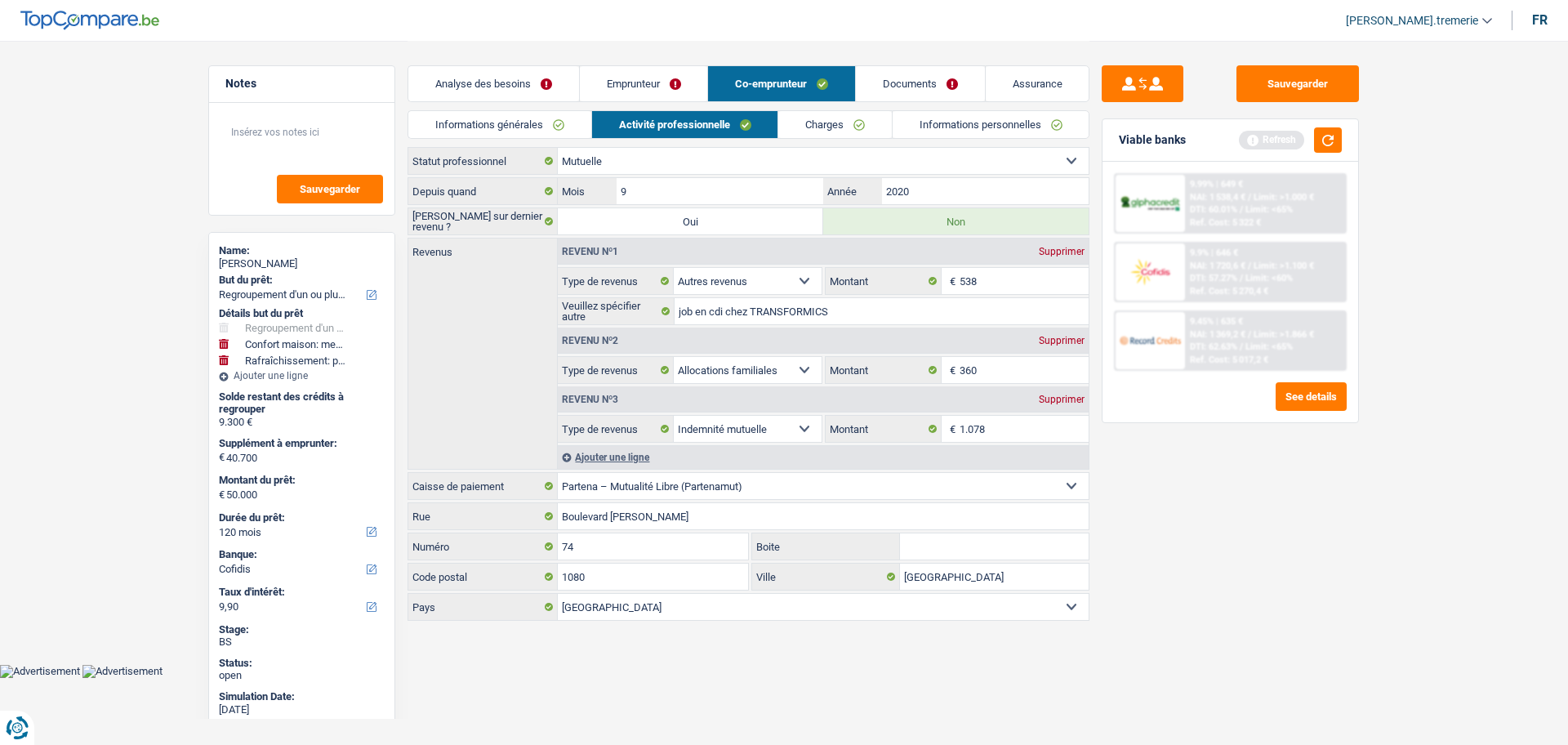
click at [914, 114] on link "Informations personnelles" at bounding box center [991, 124] width 197 height 27
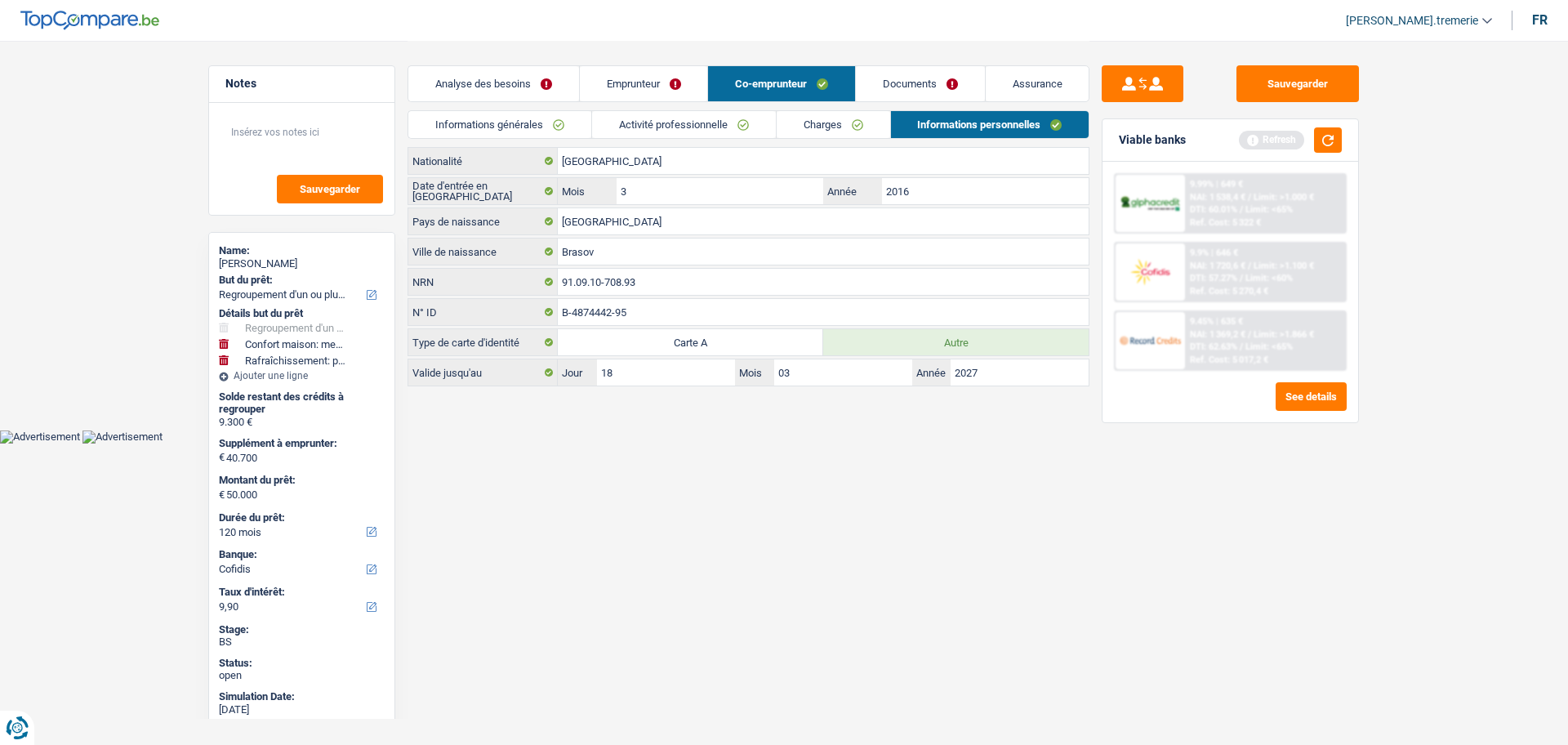
click at [484, 117] on link "Informations générales" at bounding box center [499, 124] width 183 height 27
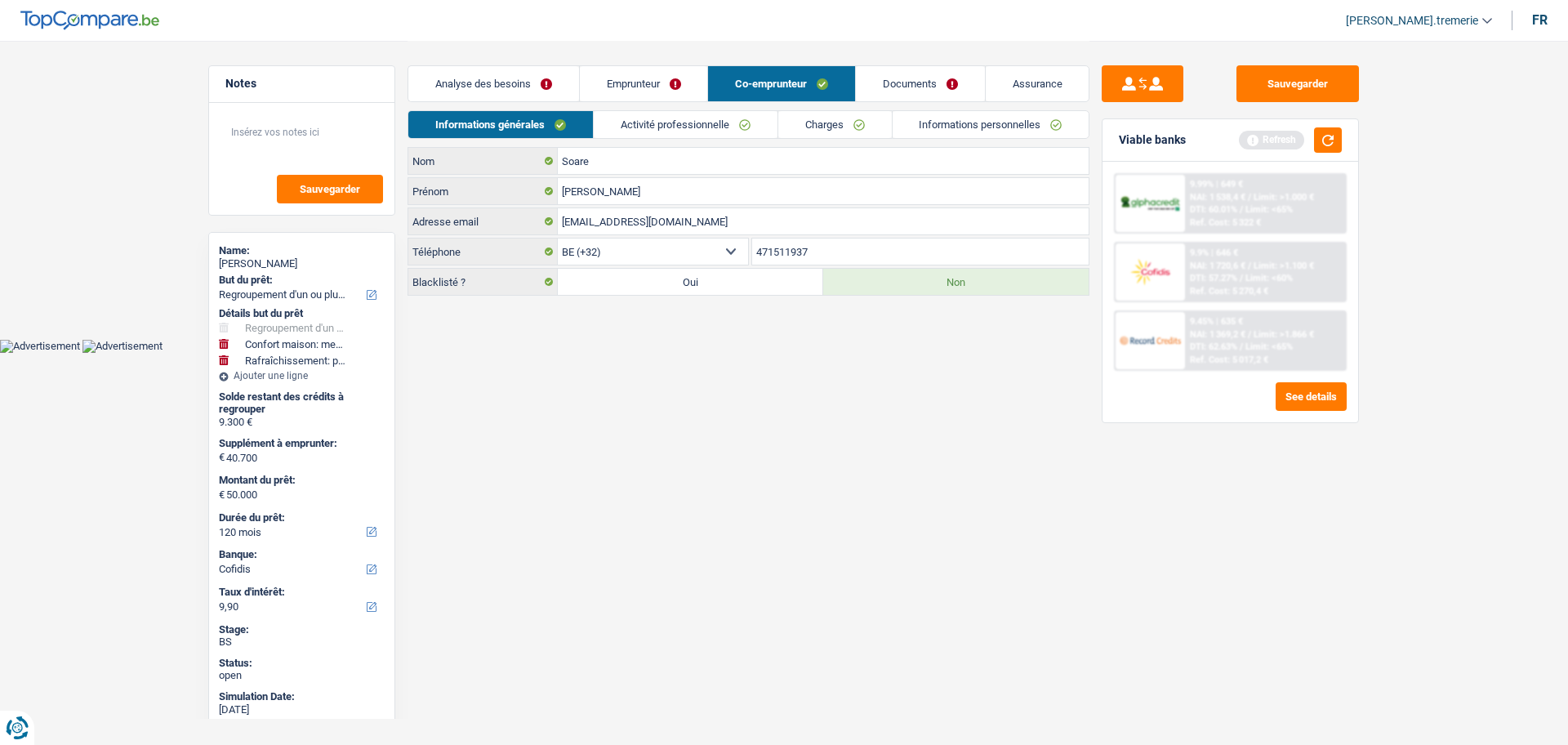
click at [610, 121] on link "Activité professionnelle" at bounding box center [686, 124] width 184 height 27
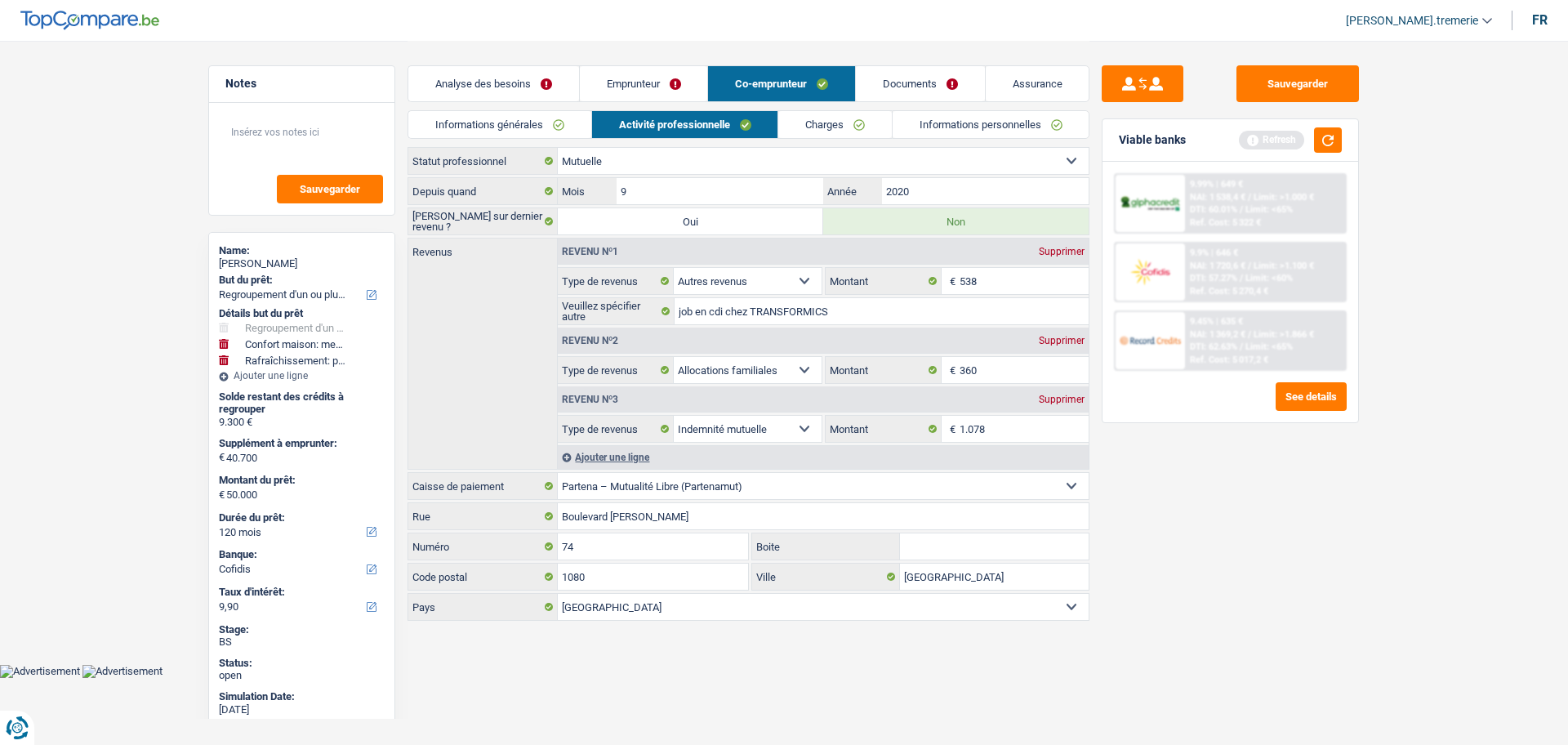
click at [798, 135] on link "Charges" at bounding box center [834, 124] width 113 height 27
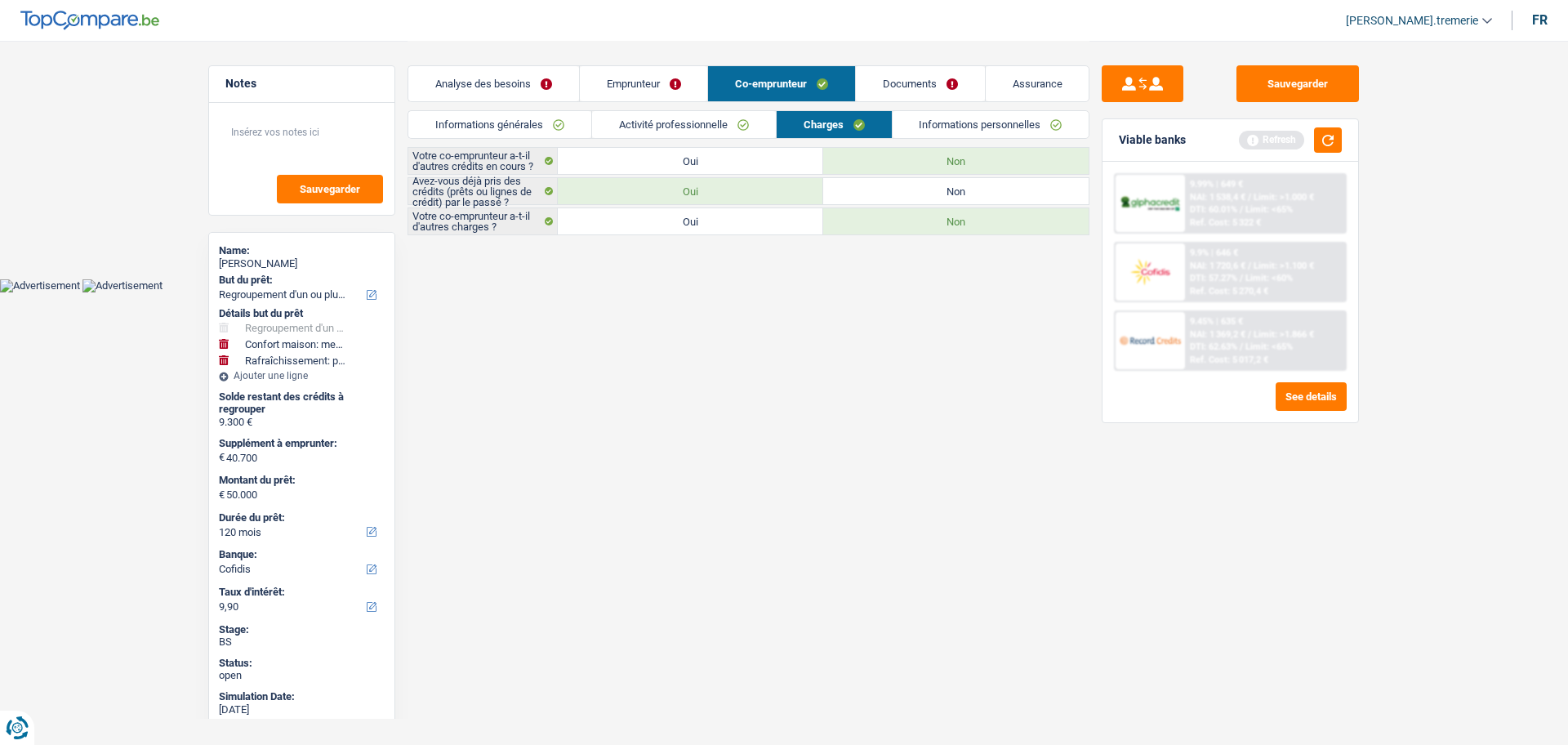
click at [649, 84] on link "Emprunteur" at bounding box center [644, 84] width 128 height 35
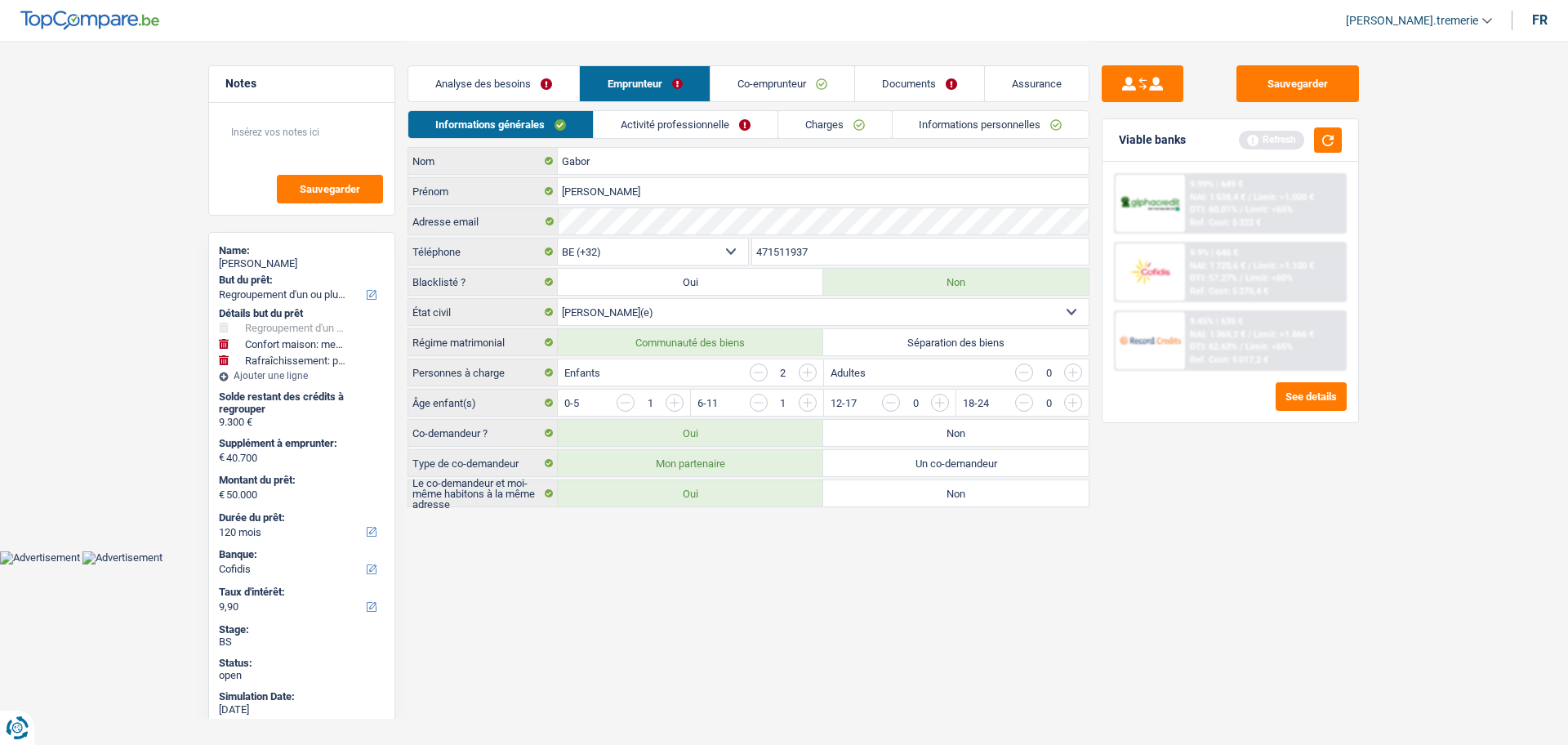
click at [697, 132] on link "Activité professionnelle" at bounding box center [686, 124] width 184 height 27
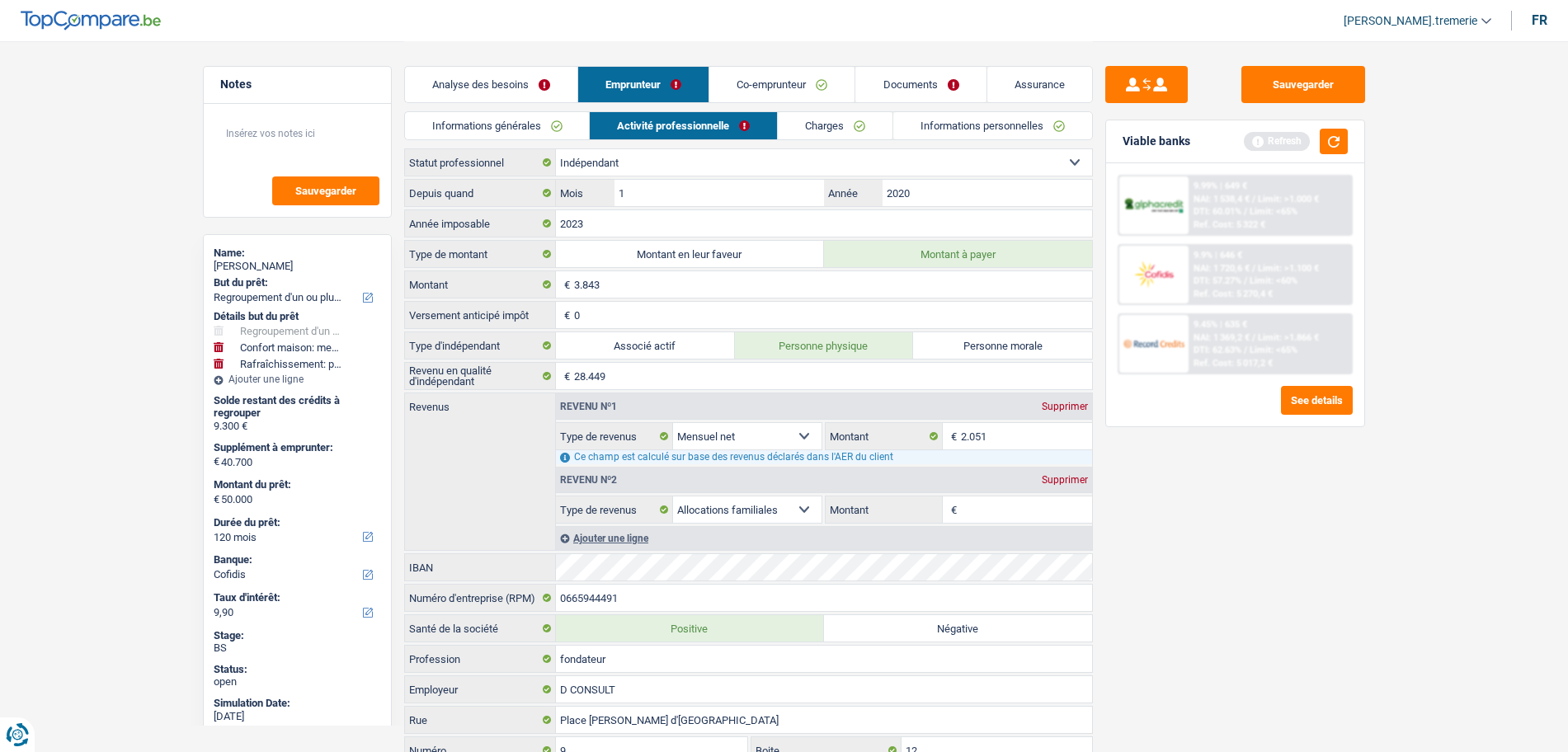
click at [862, 126] on link "Charges" at bounding box center [835, 125] width 115 height 28
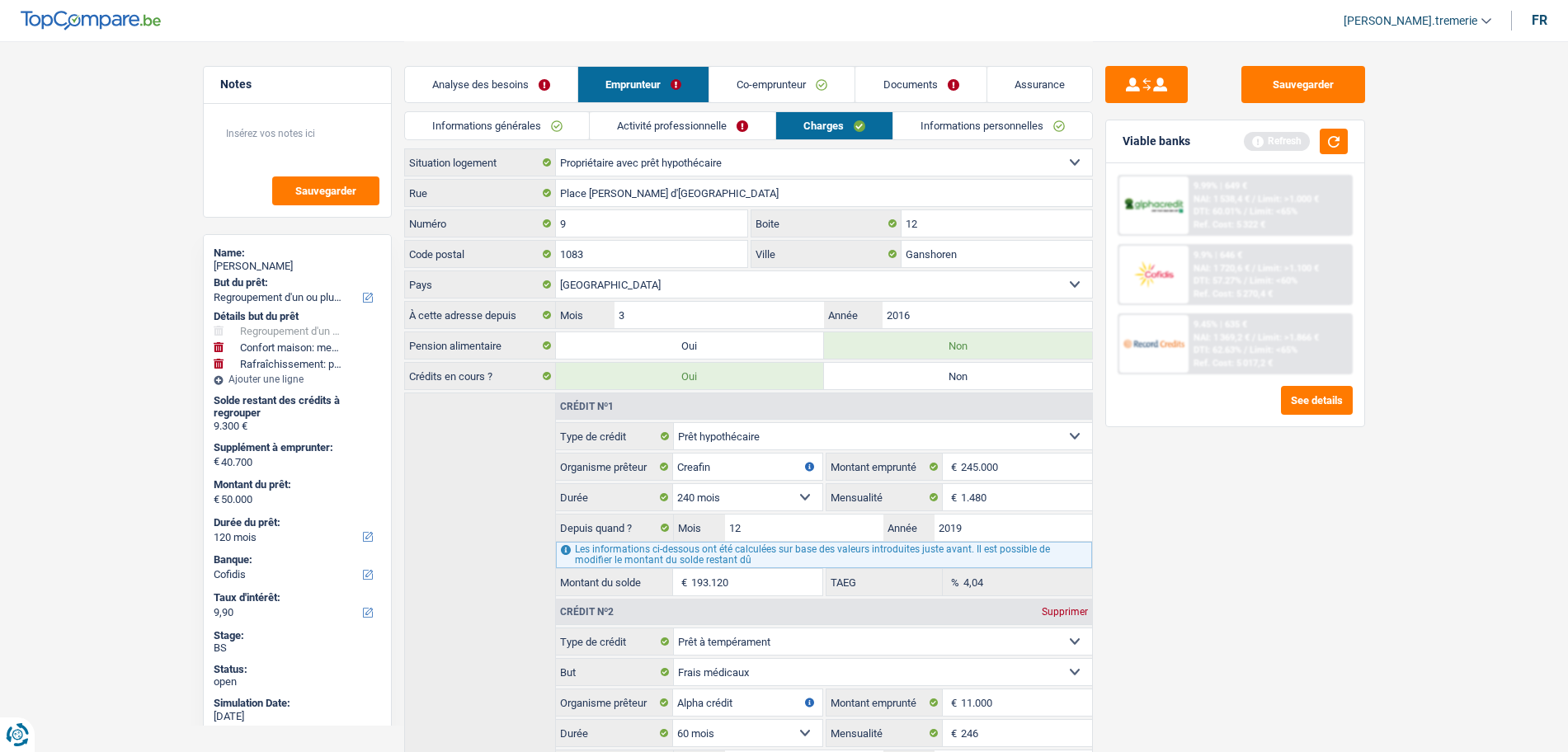
click at [505, 91] on link "Analyse des besoins" at bounding box center [491, 84] width 172 height 35
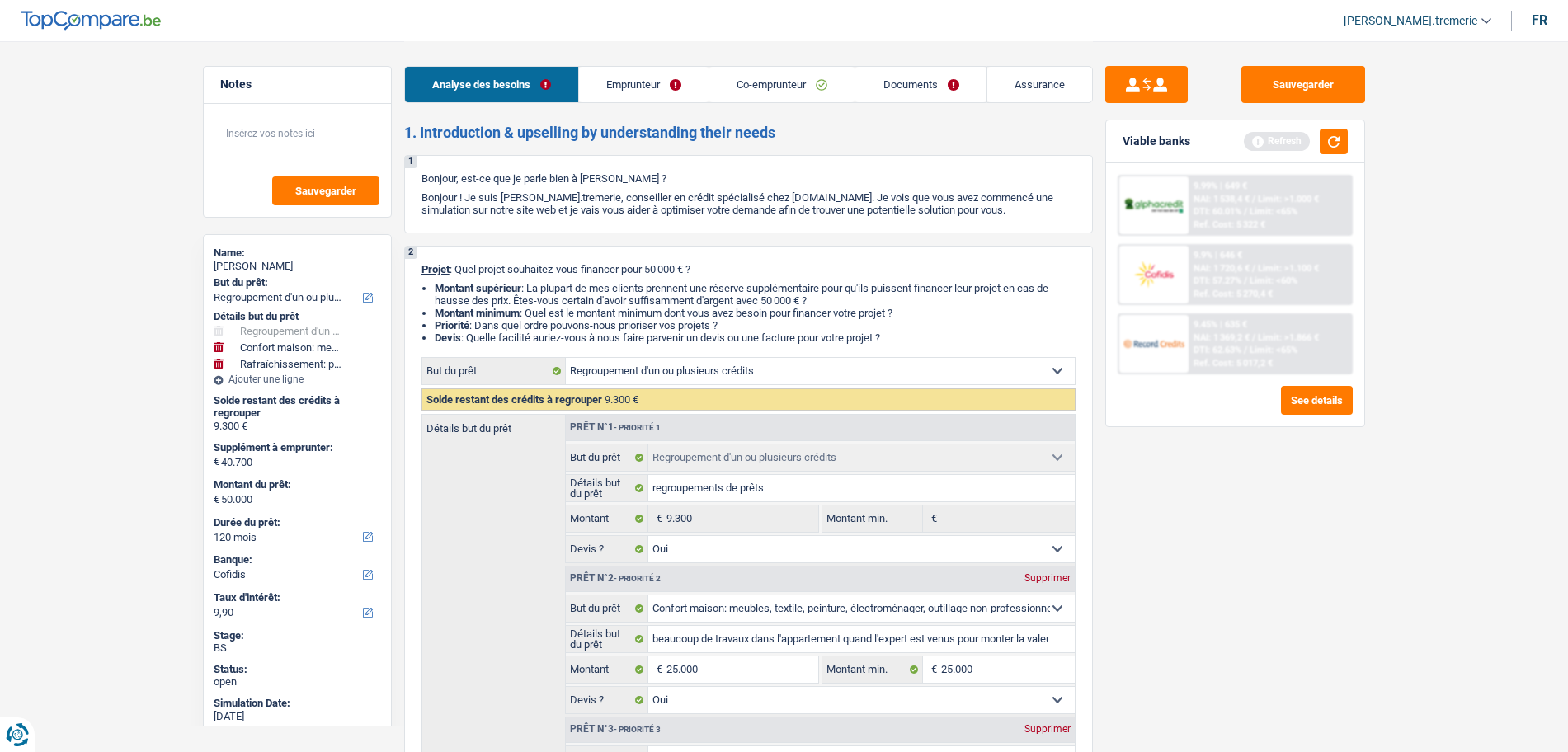
click at [602, 101] on link "Emprunteur" at bounding box center [643, 84] width 130 height 35
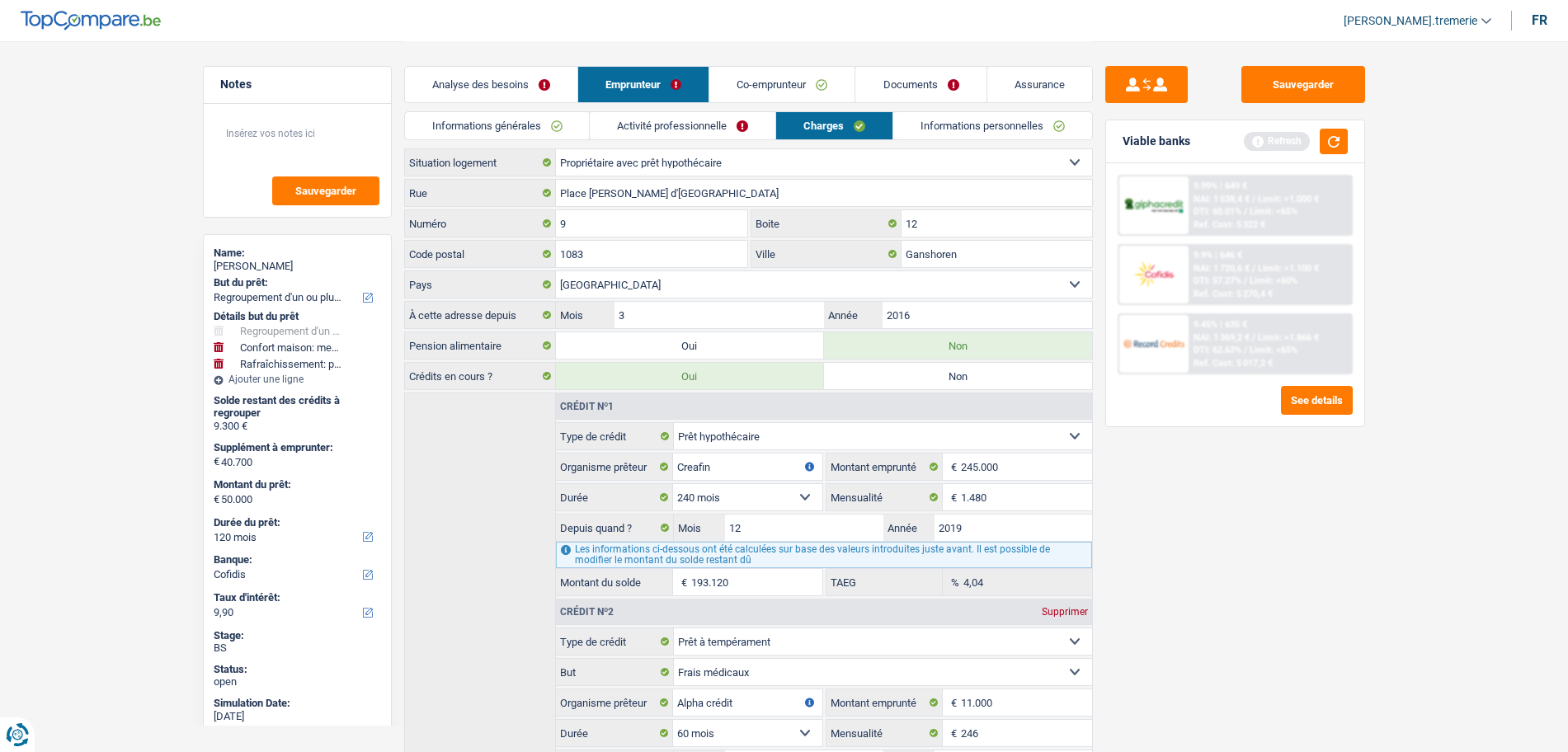
click at [1022, 118] on link "Informations personnelles" at bounding box center [993, 125] width 199 height 28
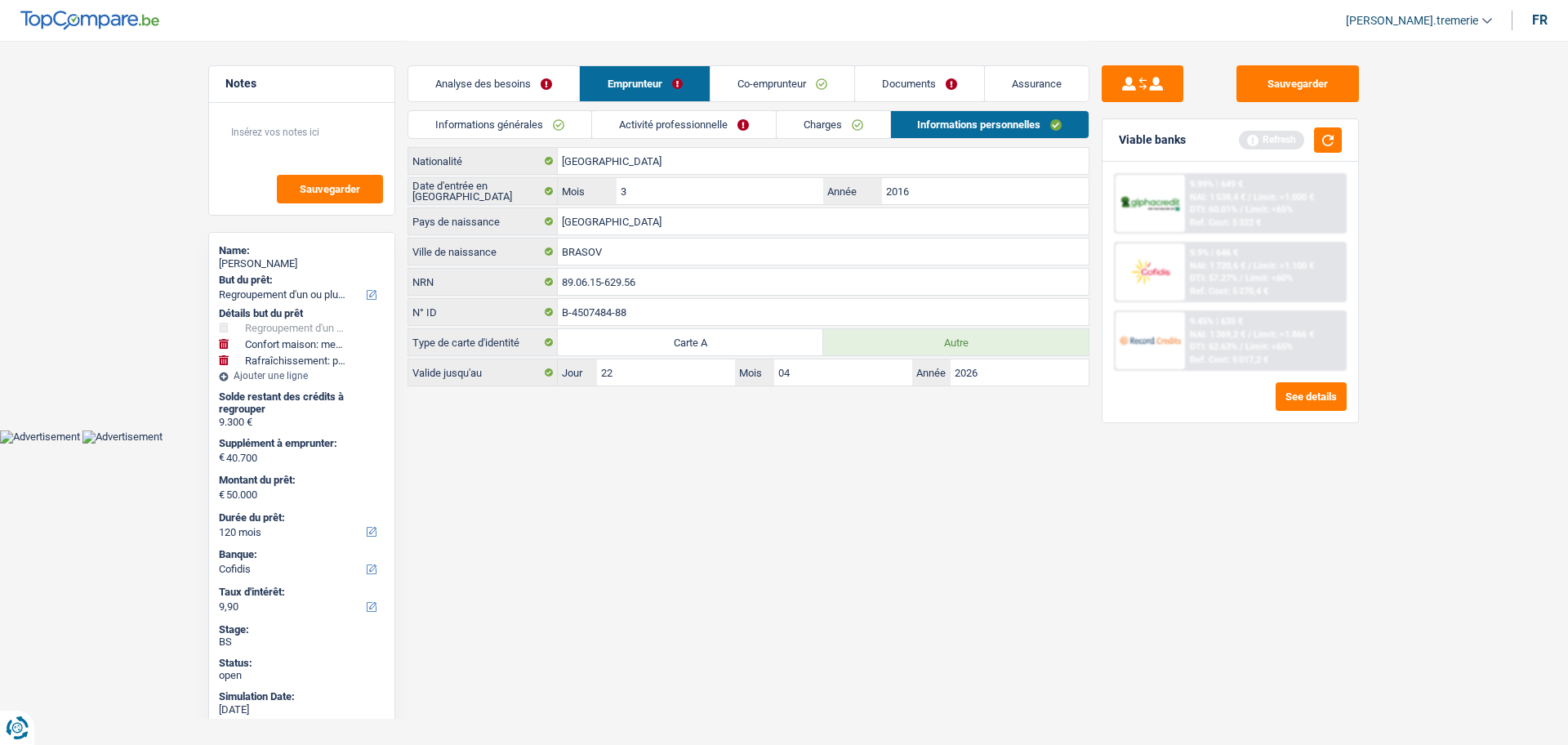
click at [929, 91] on link "Documents" at bounding box center [919, 84] width 129 height 35
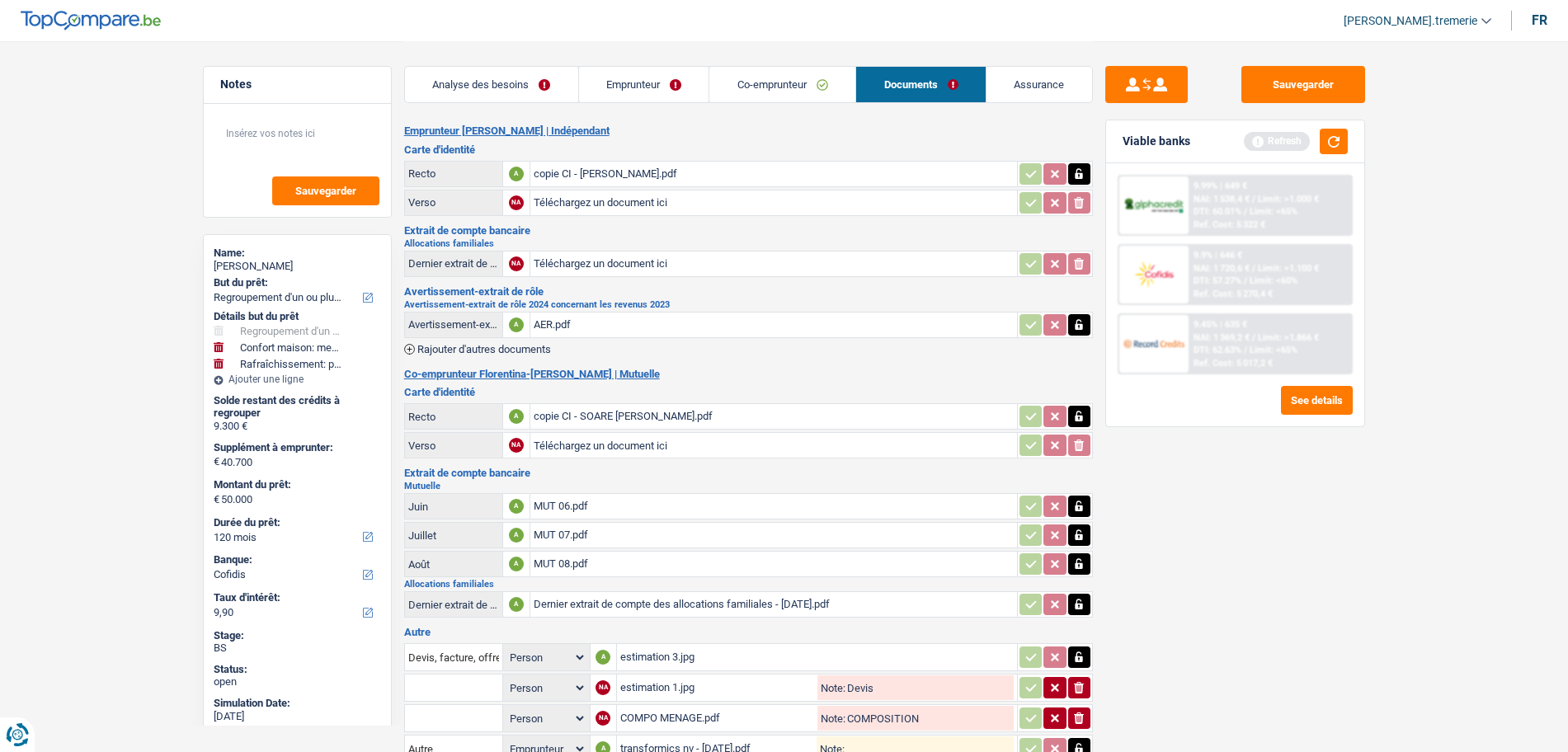
click at [683, 161] on div "copie CI - GABOR Daniel.pdf" at bounding box center [774, 174] width 480 height 25
click at [658, 77] on link "Emprunteur" at bounding box center [644, 84] width 131 height 35
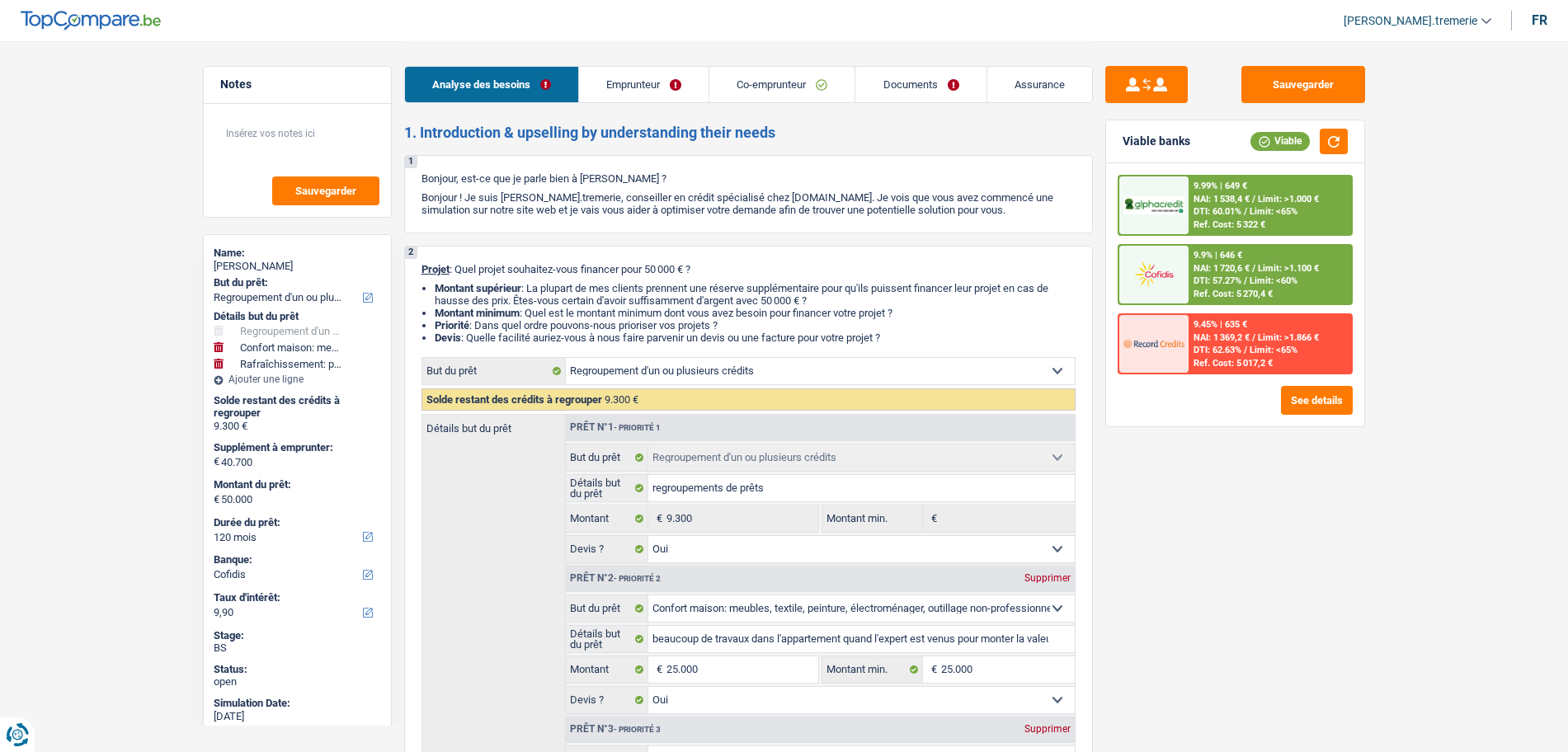
select select "refinancing"
select select "household"
select select "houseOrGarden"
select select "120"
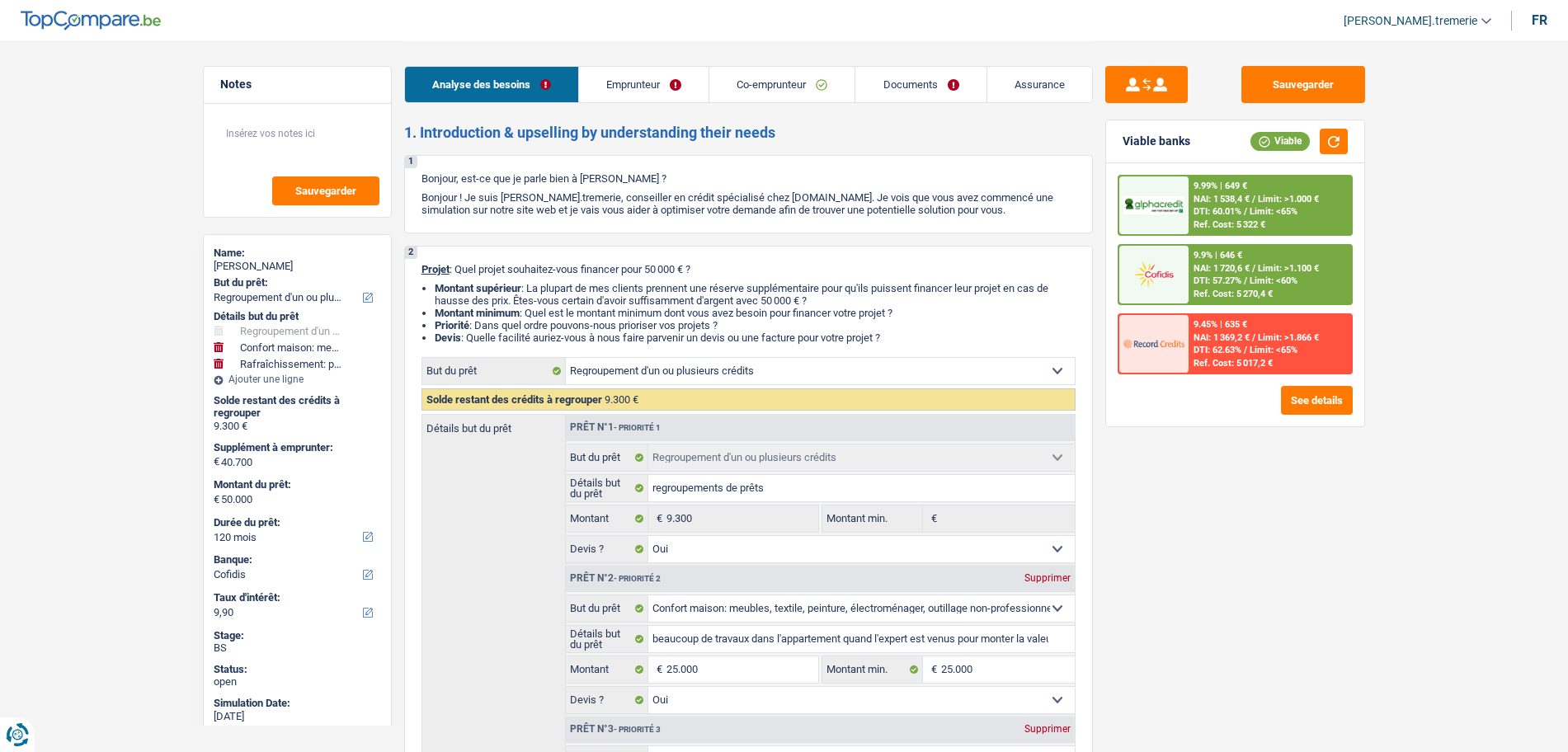
select select "cofidis"
select select "refinancing"
select select "yes"
select select "household"
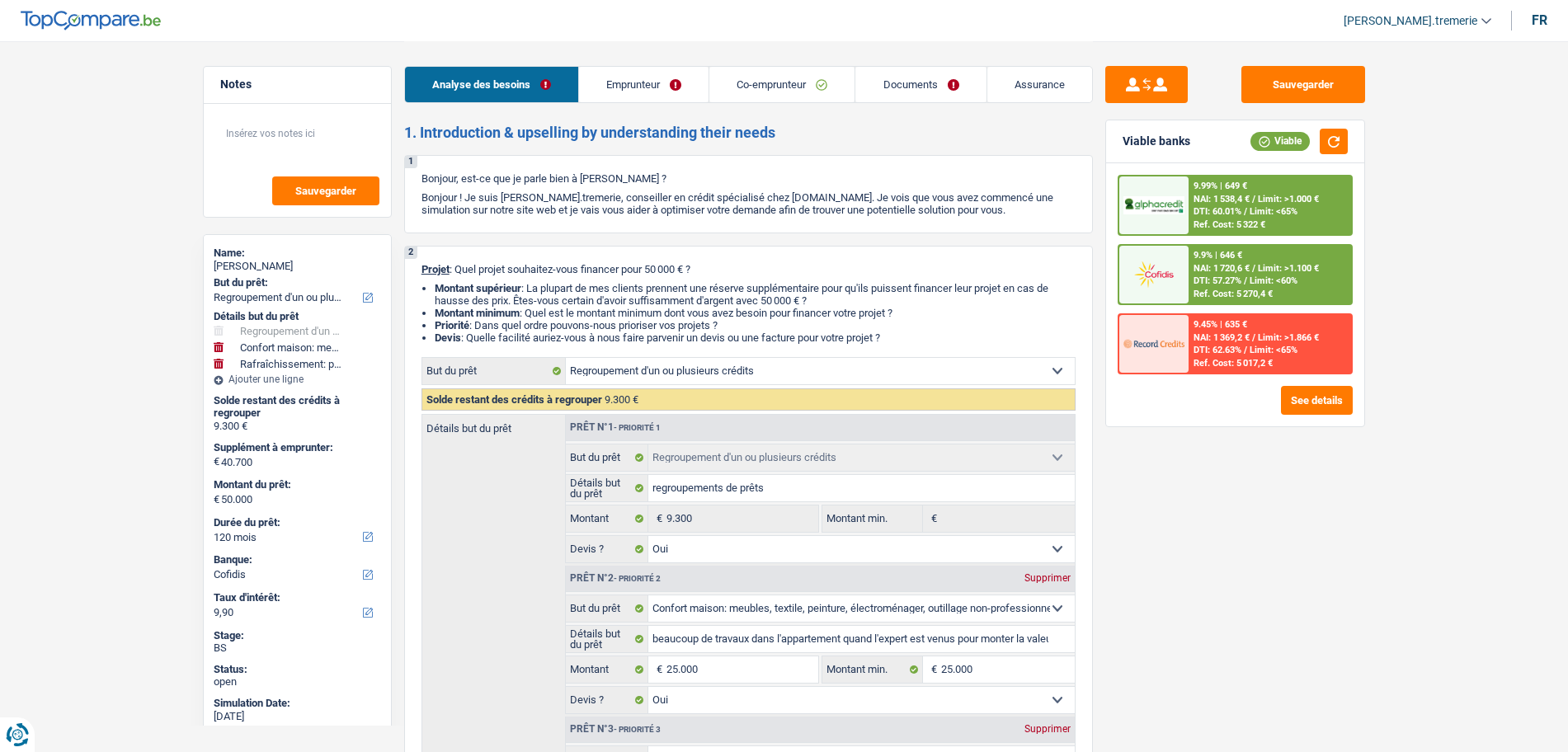
select select "yes"
select select "houseOrGarden"
select select "yes"
select select "120"
select select "independent"
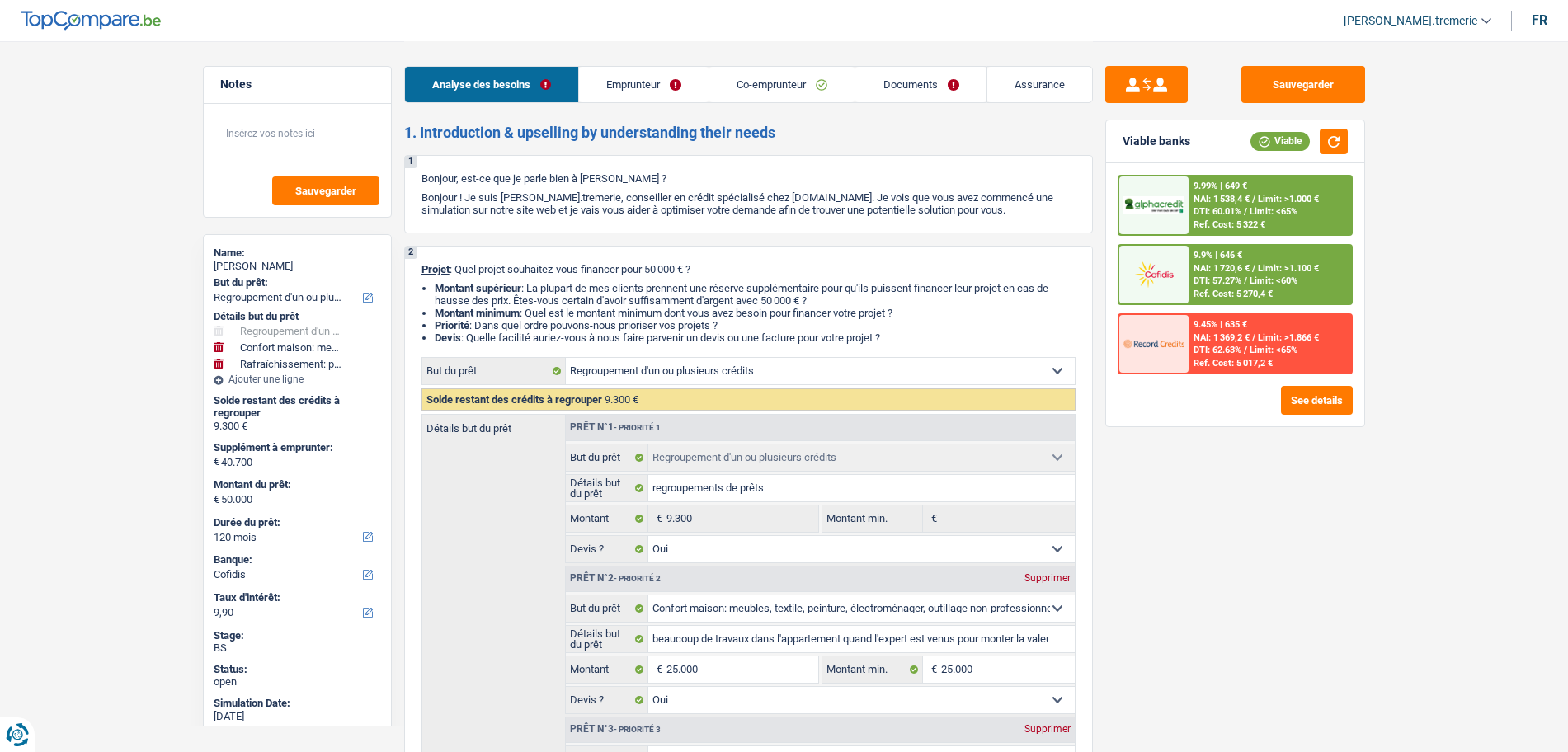
select select "mutuality"
select select "netSalary"
select select "familyAllowances"
select select "other"
select select "familyAllowances"
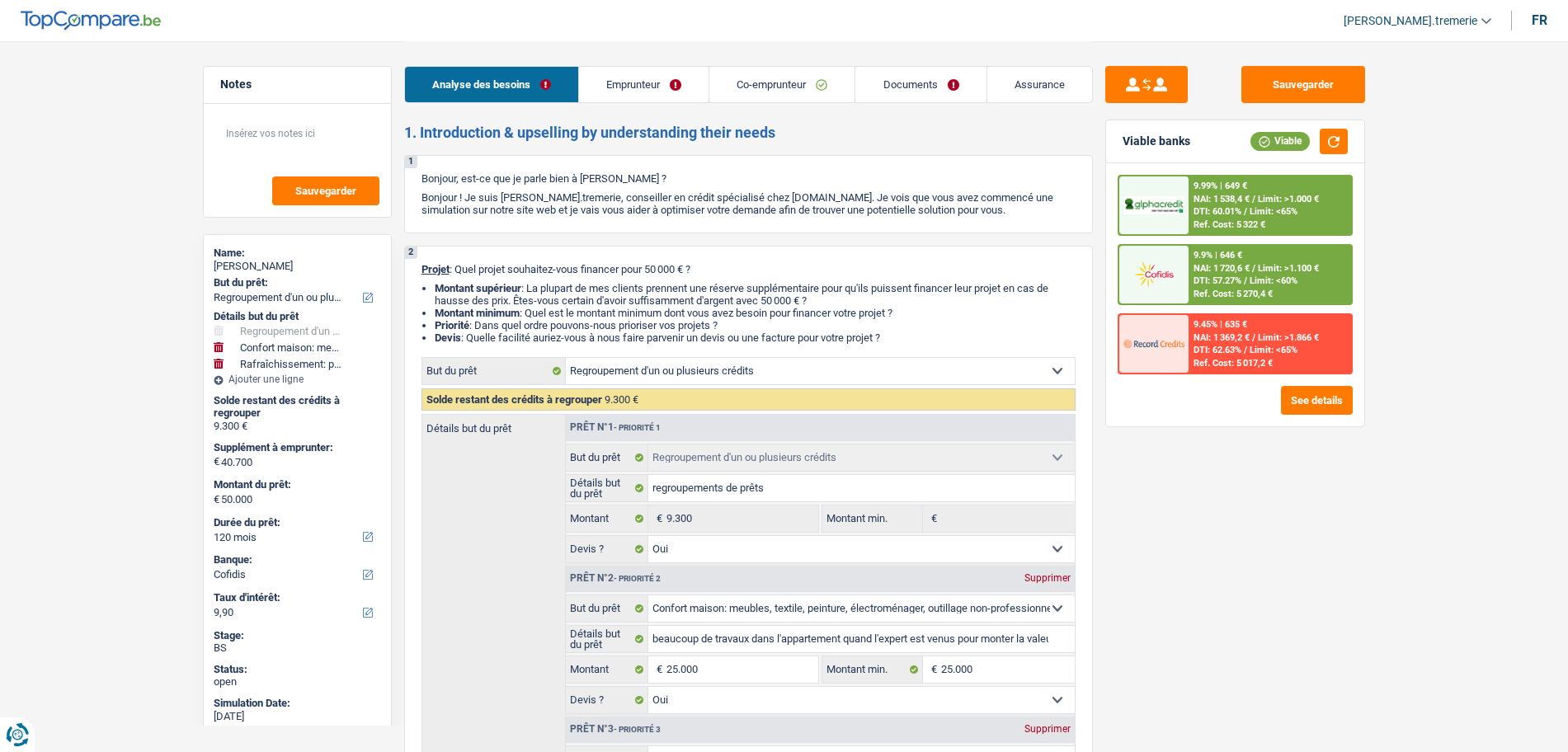
select select "mutualityIndemnity"
select select "ownerWithMortgage"
select select "mortgage"
select select "240"
select select "personalLoan"
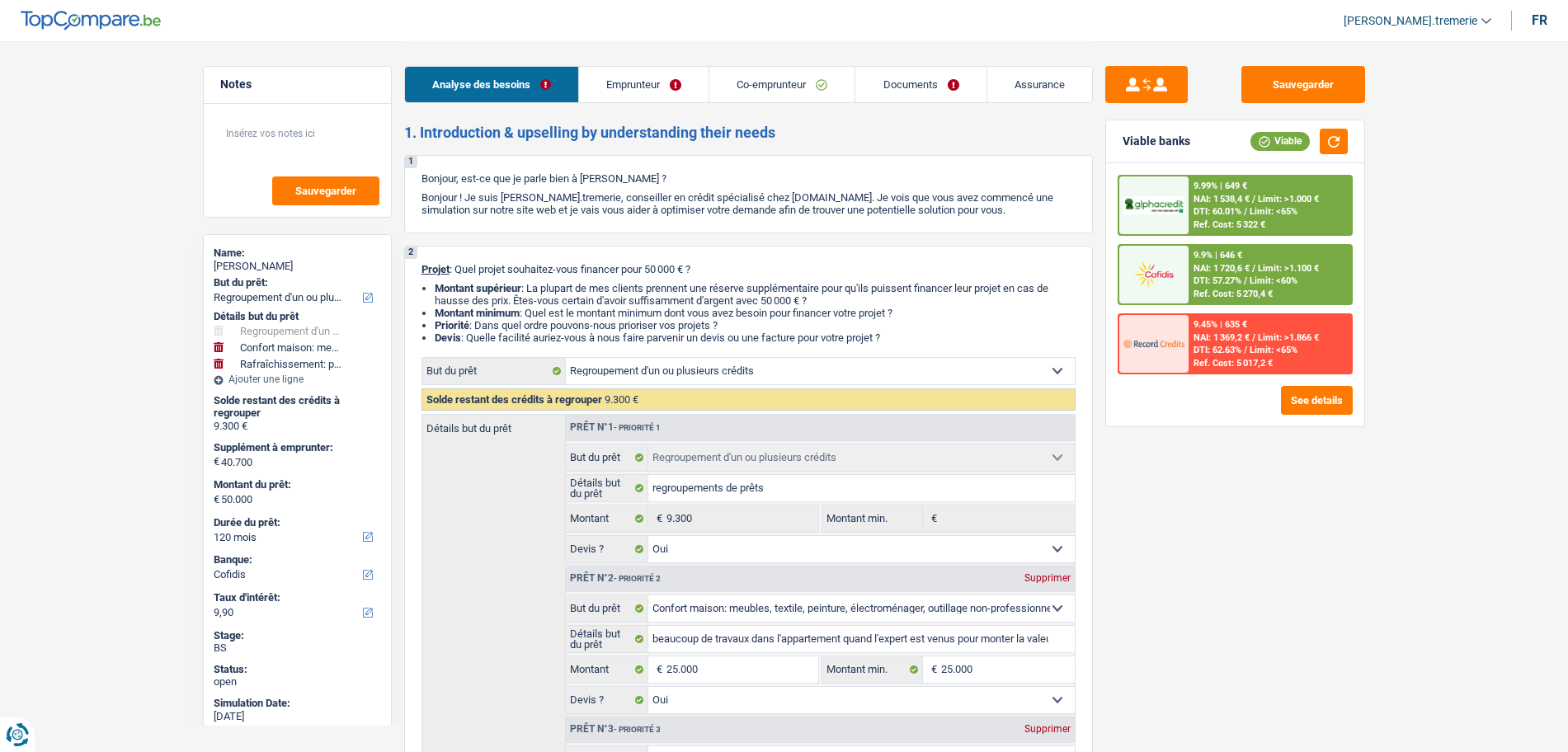
select select "medicalFees"
select select "60"
select select "personalLoan"
select select "other"
select select "48"
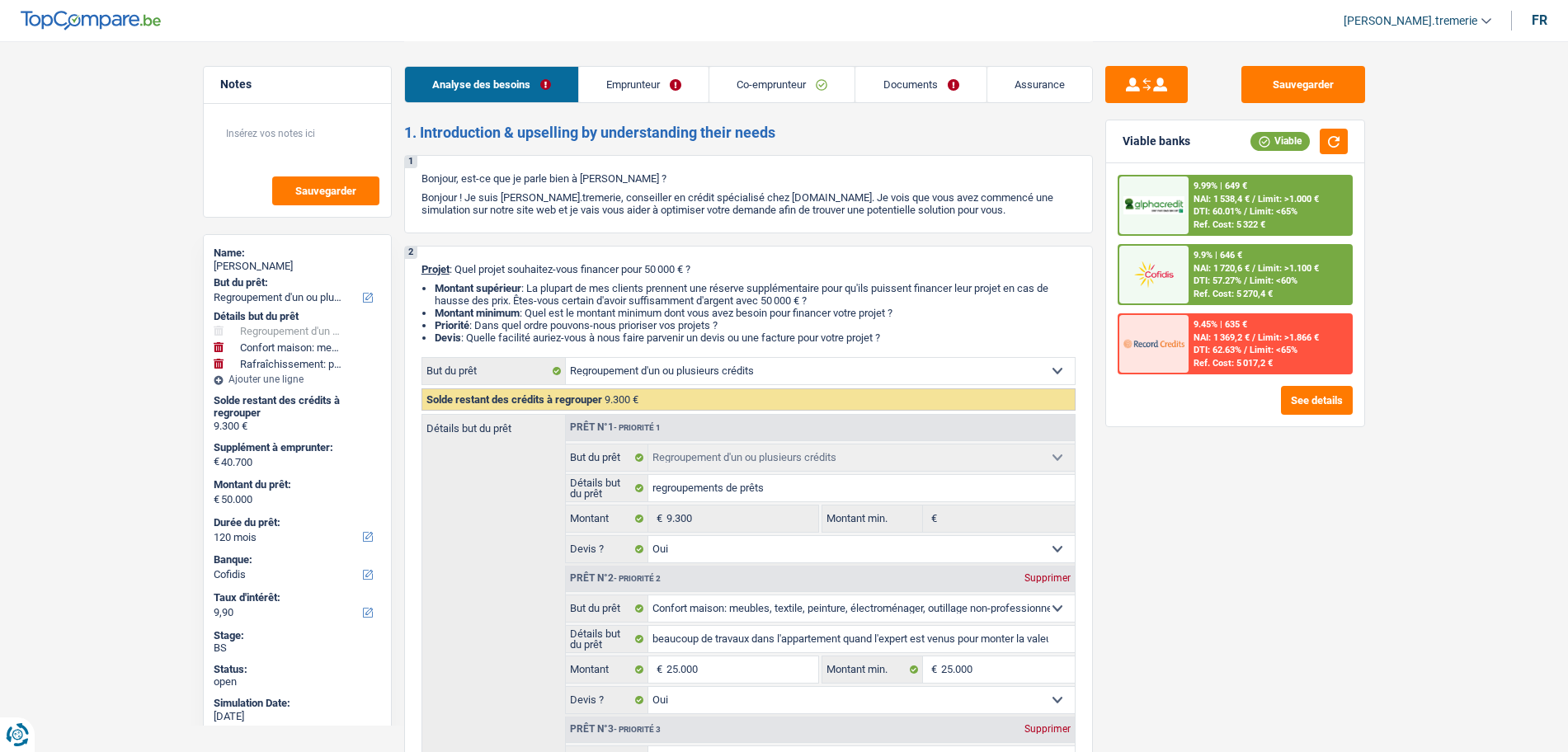
select select "refinancing"
select select "yes"
select select "household"
select select "yes"
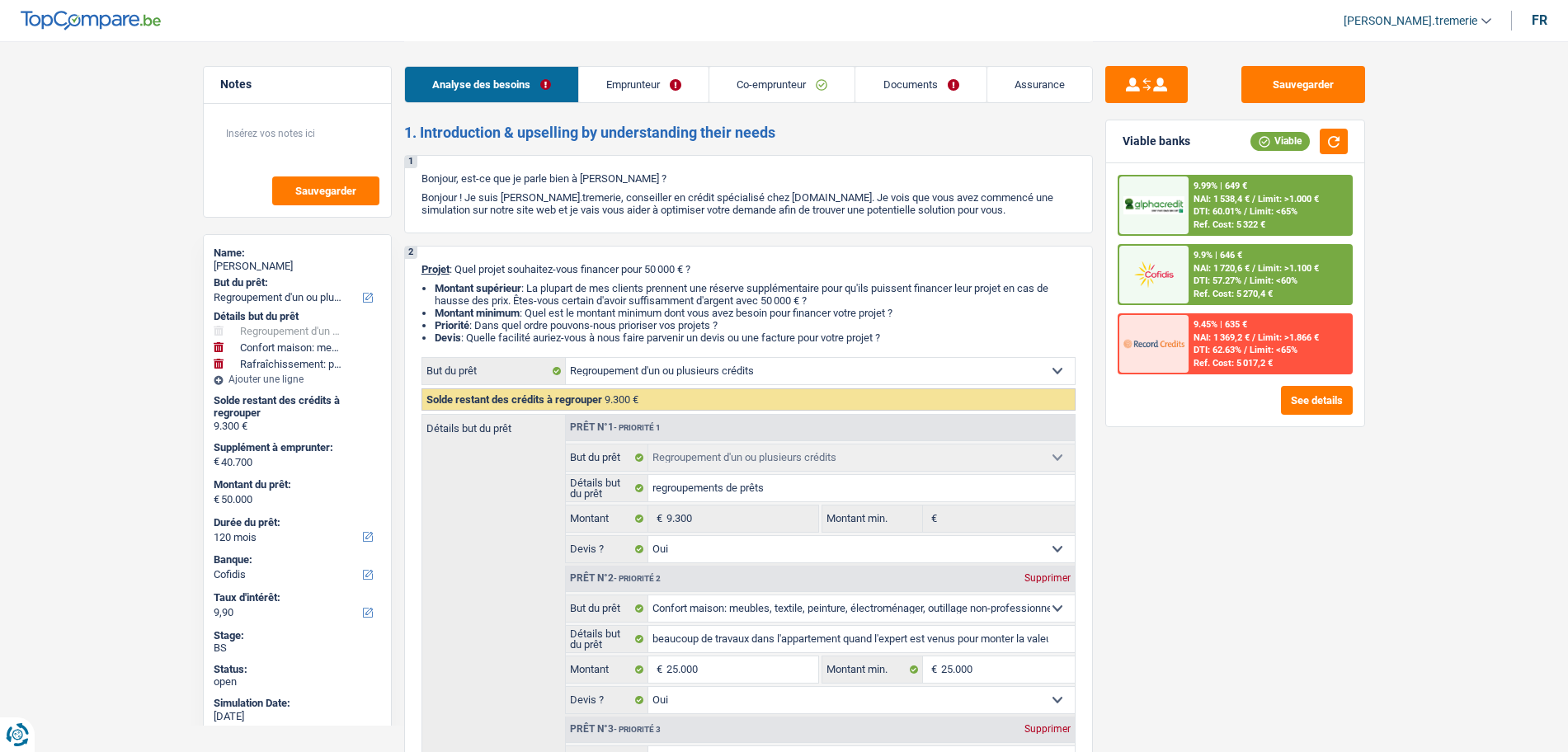
select select "houseOrGarden"
select select "yes"
select select "120"
click at [1219, 265] on span "NAI: 1 720,6 €" at bounding box center [1221, 268] width 56 height 11
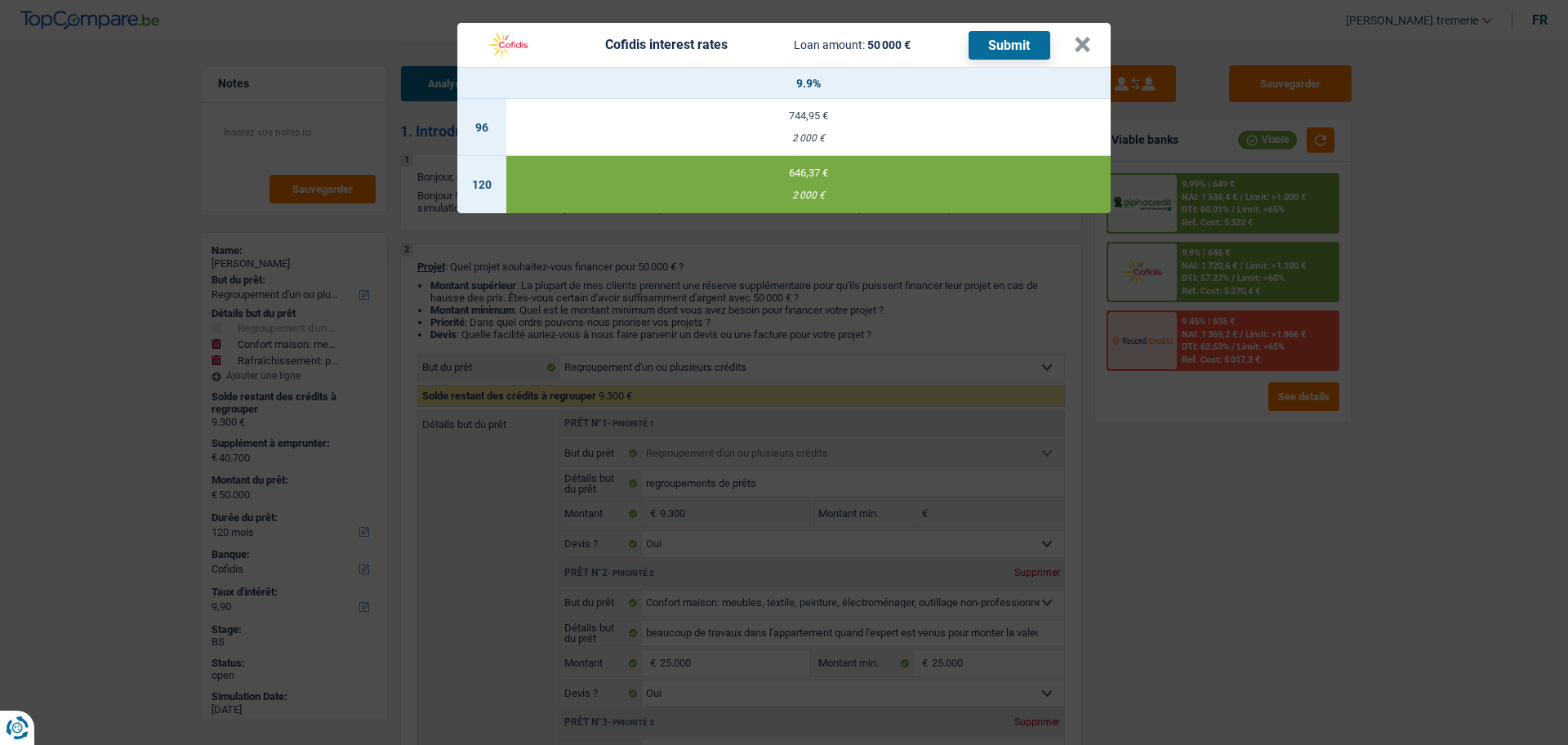
click at [1001, 46] on button "Submit" at bounding box center [1009, 45] width 82 height 29
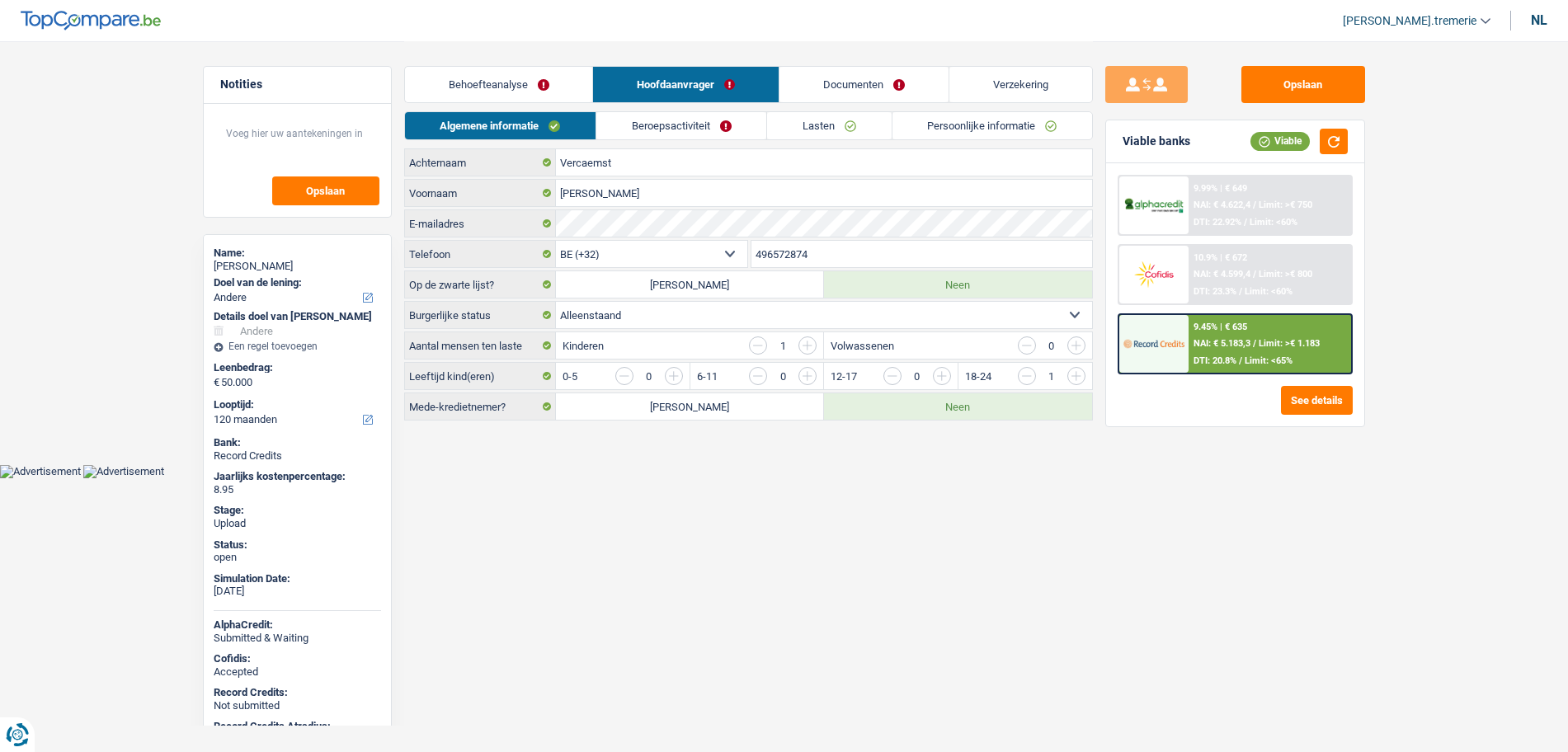
select select "other"
select select "120"
select select "32"
select select "single"
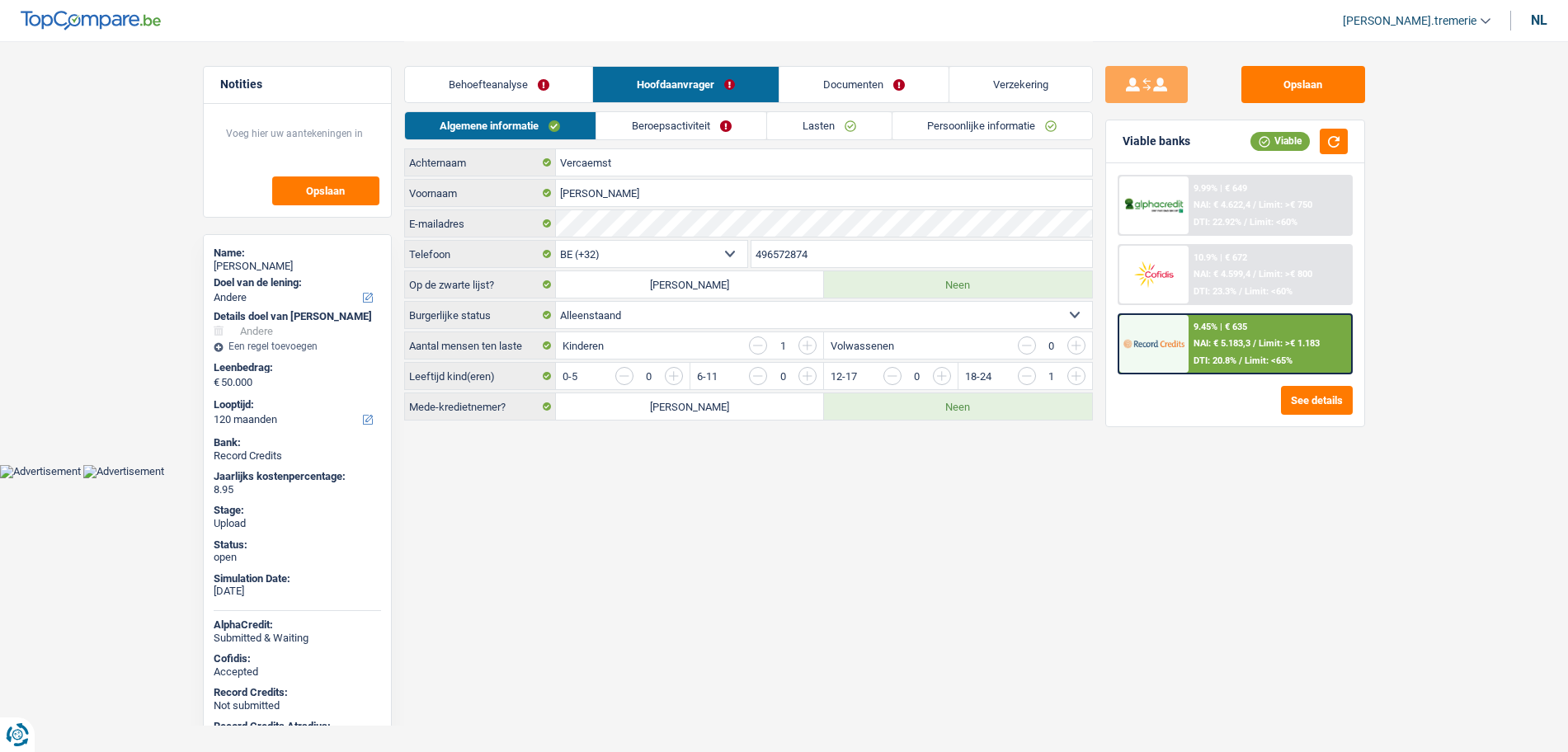
select select "ownerWithMortgage"
select select "BE"
select select "mortgage"
select select "240"
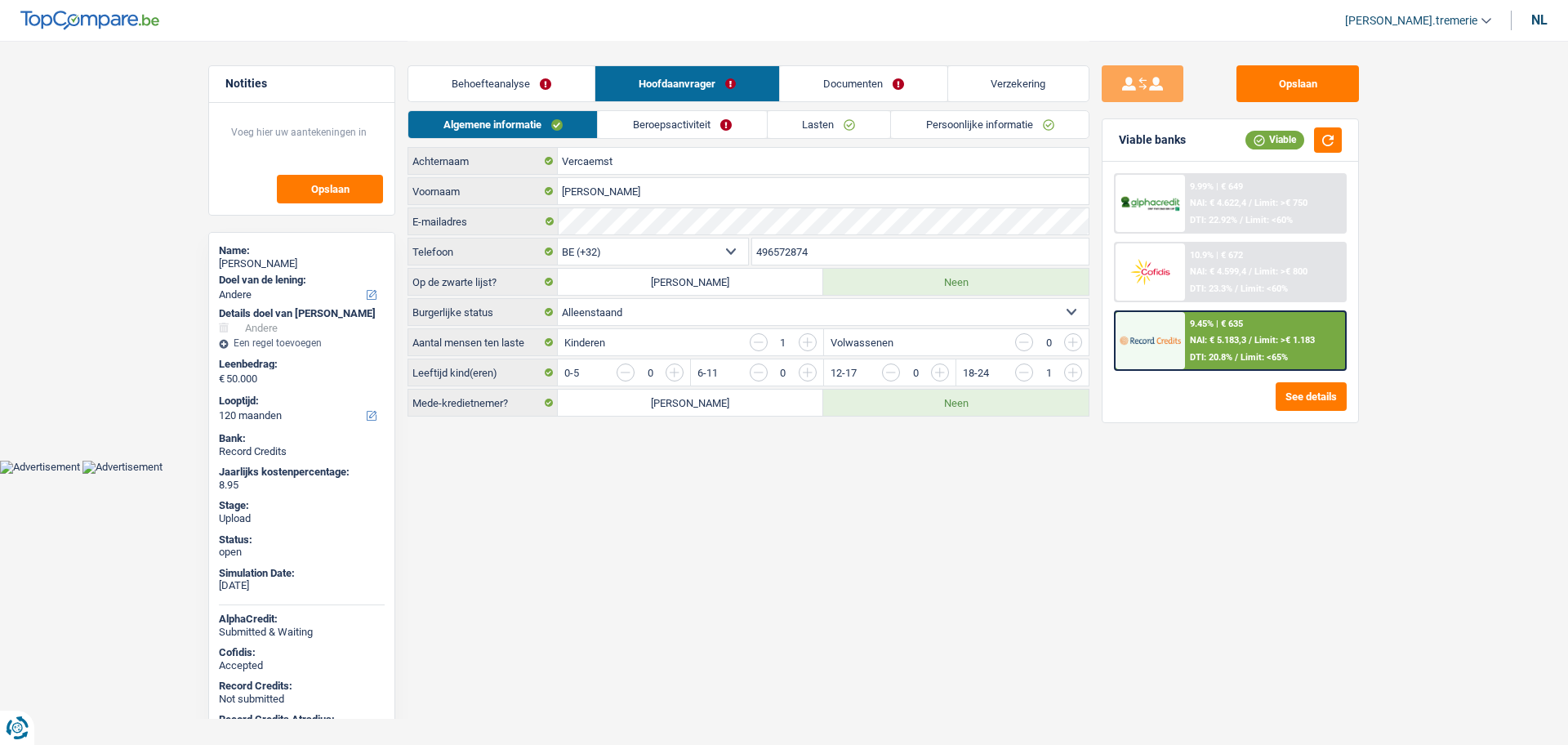
click at [819, 125] on link "Lasten" at bounding box center [829, 124] width 123 height 27
